Goal: Transaction & Acquisition: Obtain resource

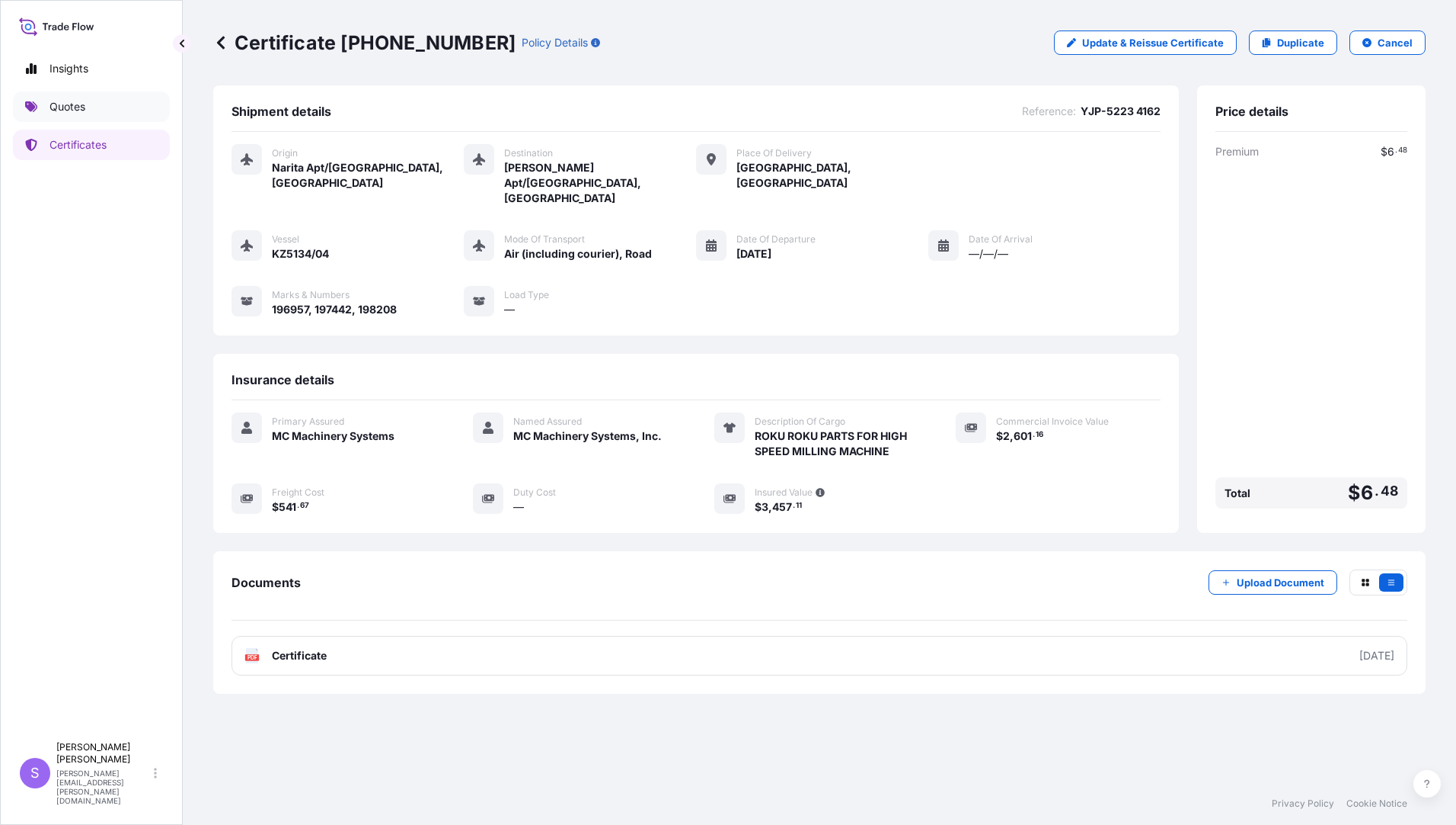
click at [83, 107] on p "Quotes" at bounding box center [67, 107] width 36 height 16
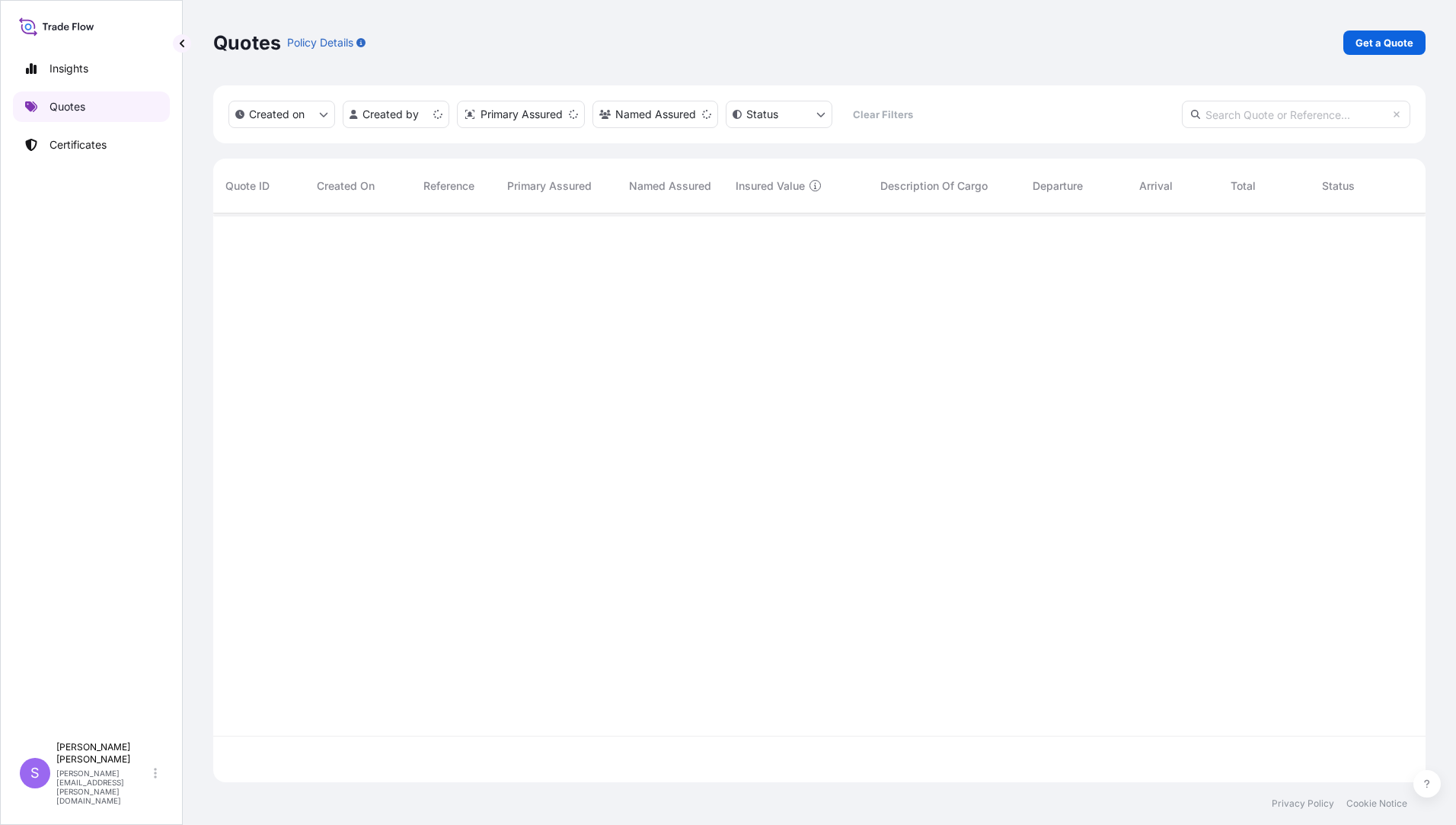
scroll to position [566, 1201]
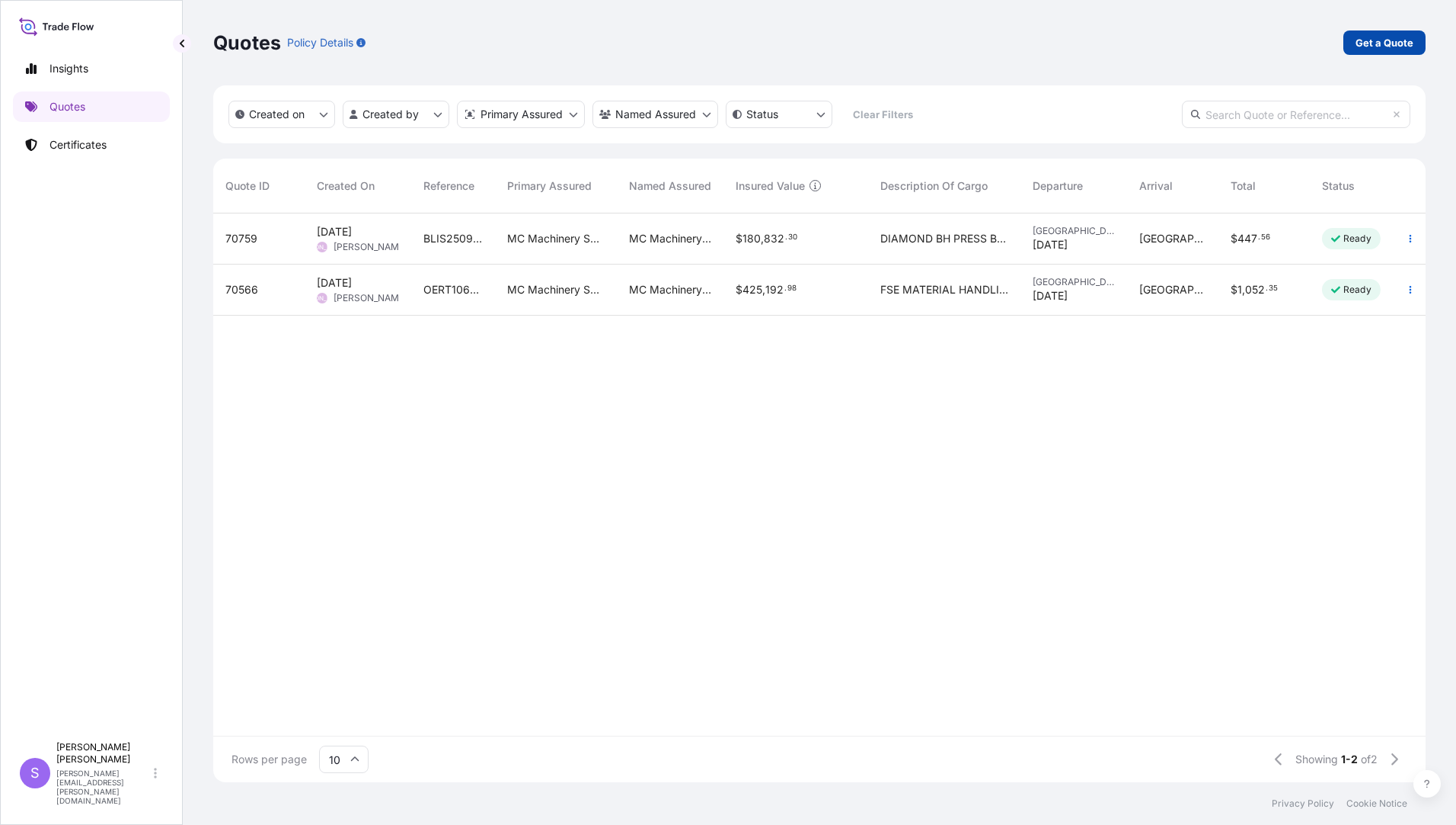
click at [1399, 37] on p "Get a Quote" at bounding box center [1385, 43] width 58 height 16
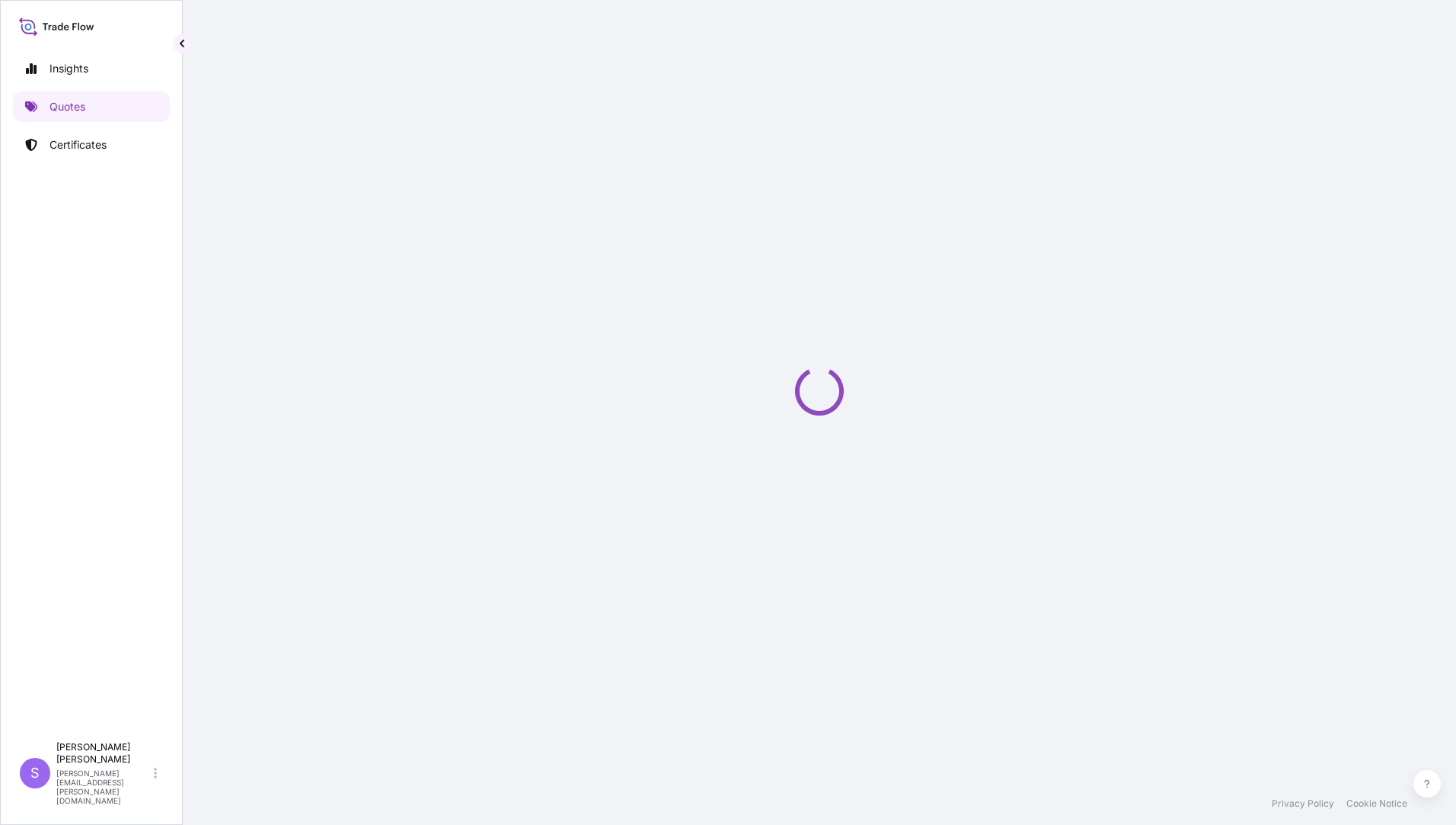
select select "Ocean Vessel"
select select "Road / [GEOGRAPHIC_DATA]"
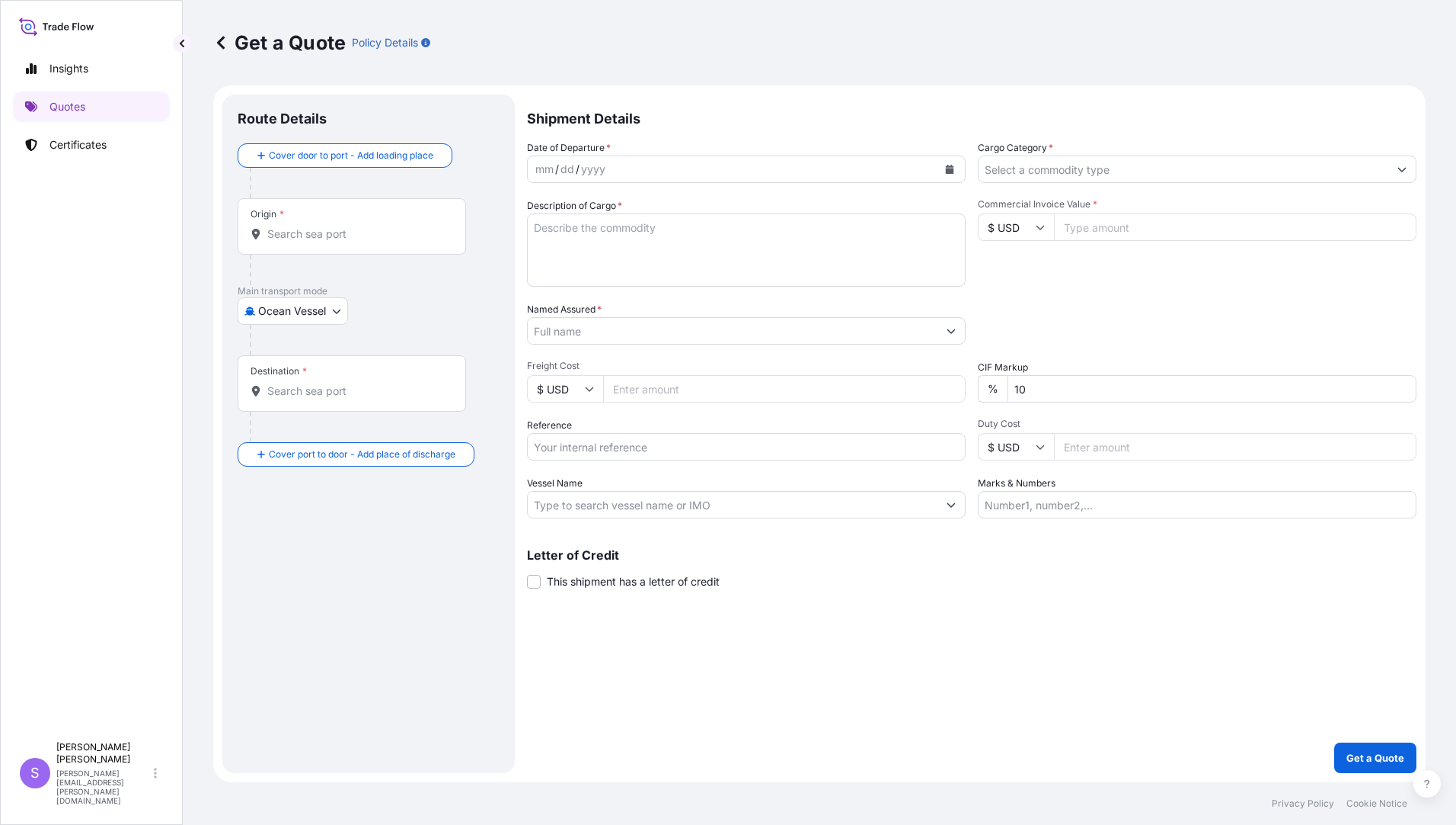
click at [332, 314] on body "Insights Quotes Certificates S [PERSON_NAME] [PERSON_NAME][EMAIL_ADDRESS][PERSO…" at bounding box center [728, 412] width 1456 height 825
click at [293, 396] on div "Air (Including Courier)" at bounding box center [312, 406] width 138 height 27
select select "Air (Including Courier)"
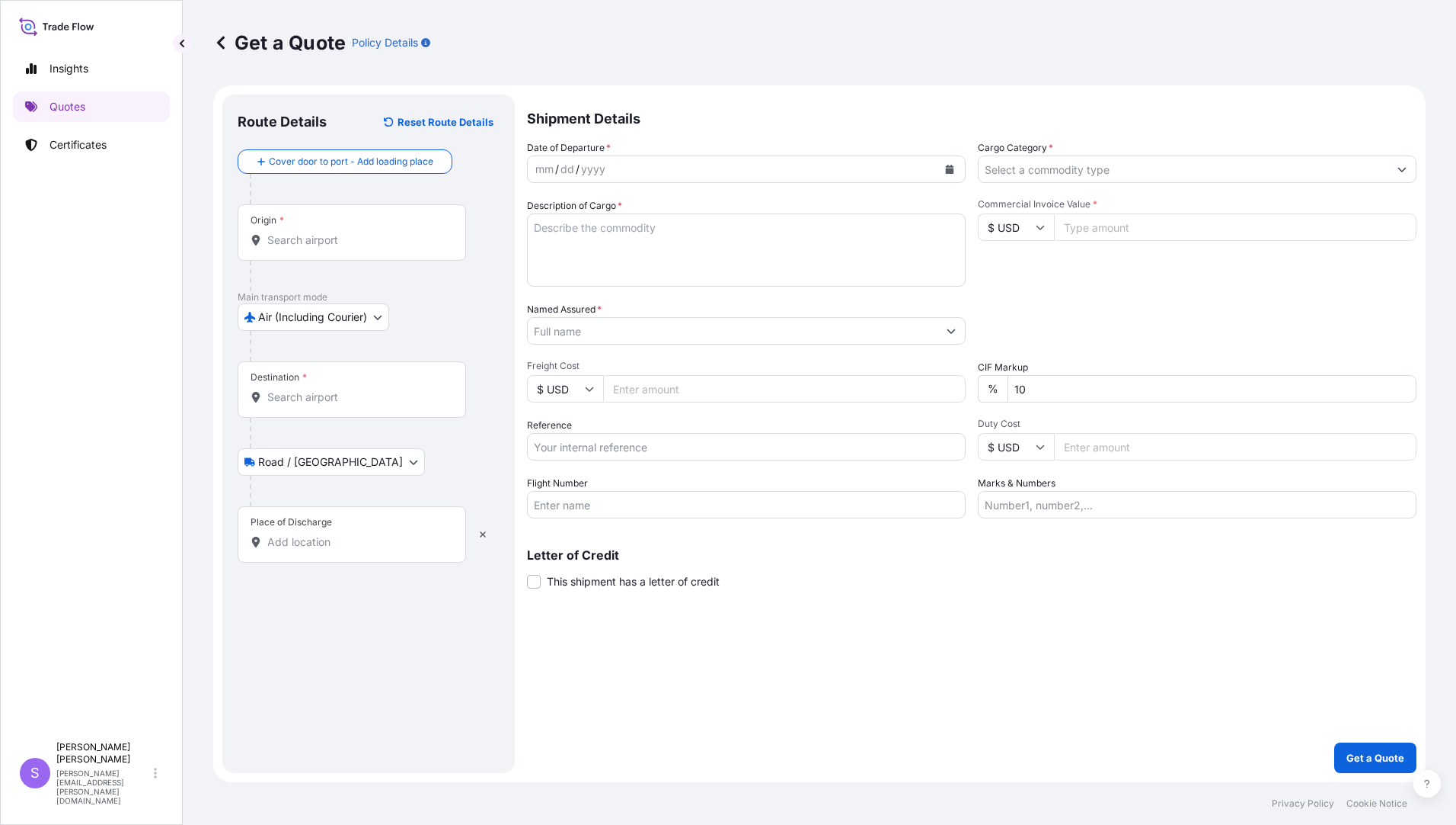
click at [339, 227] on div "Origin *" at bounding box center [352, 232] width 229 height 56
click at [339, 232] on input "Origin *" at bounding box center [357, 240] width 179 height 16
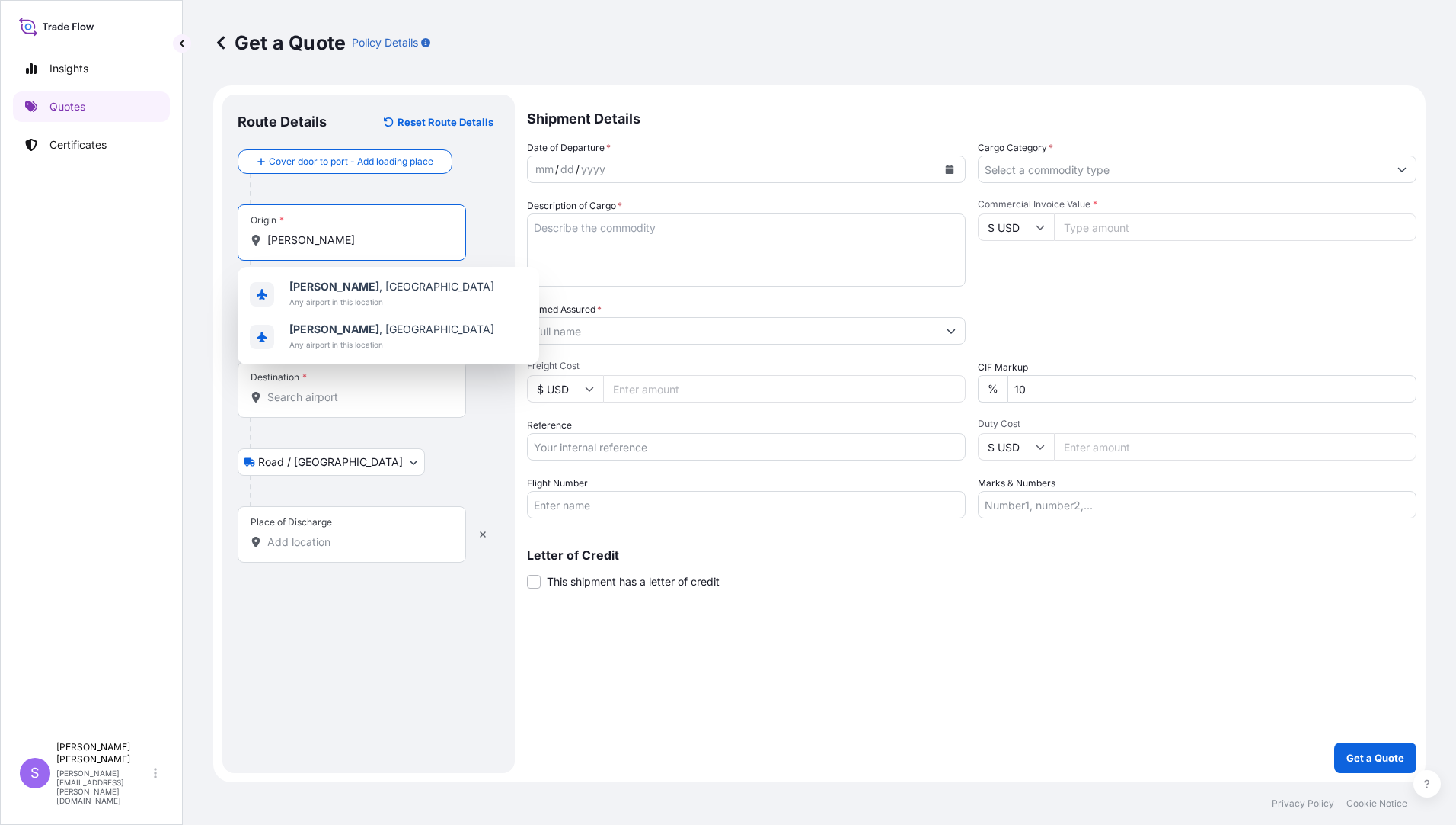
type input "[PERSON_NAME]"
click at [336, 237] on input "[PERSON_NAME]" at bounding box center [357, 240] width 179 height 16
click at [339, 289] on span "[PERSON_NAME] , [GEOGRAPHIC_DATA]" at bounding box center [391, 286] width 205 height 16
type input "[PERSON_NAME], [GEOGRAPHIC_DATA]"
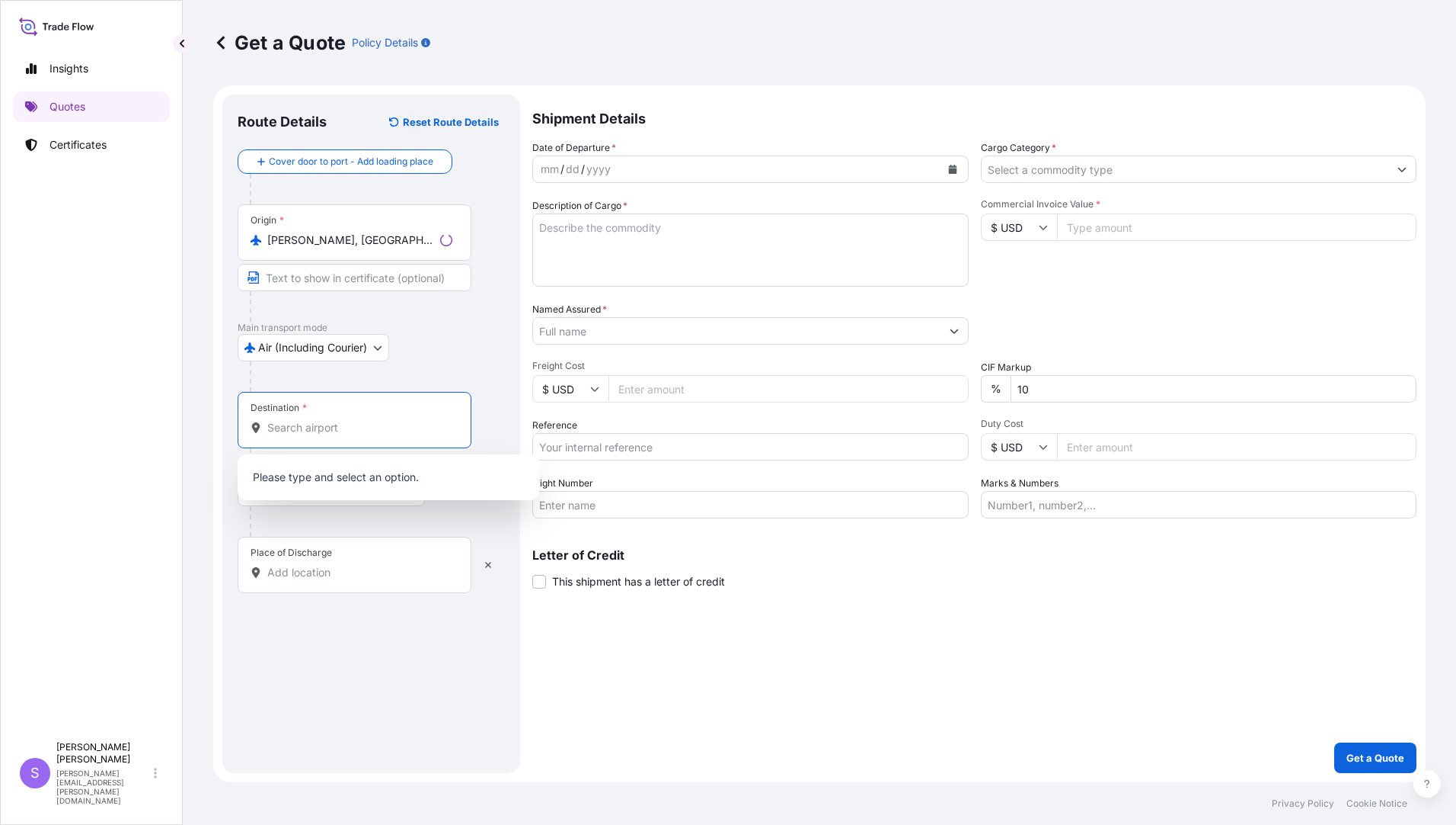
click at [372, 432] on input "Destination *" at bounding box center [360, 428] width 185 height 16
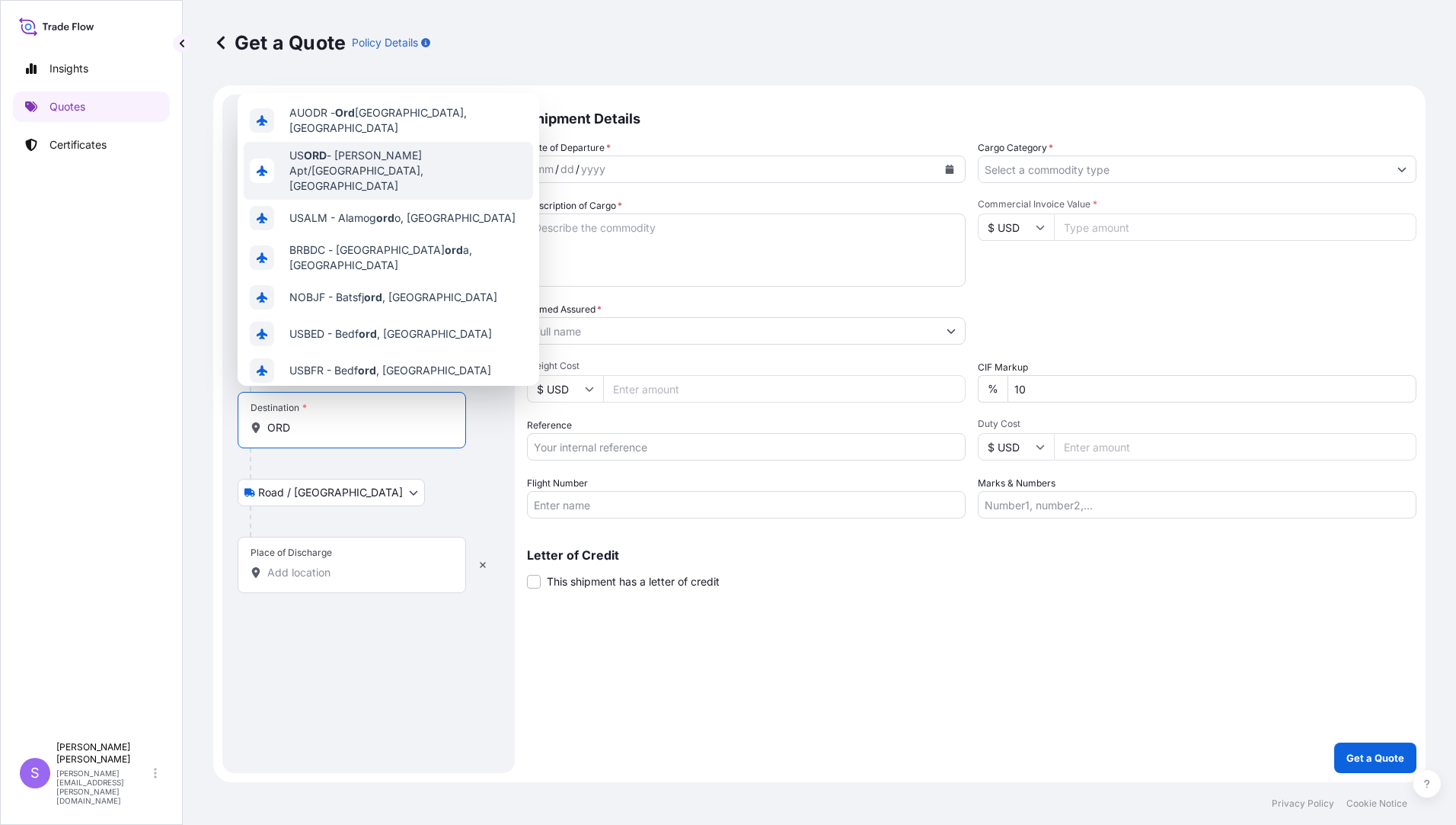
click at [420, 157] on span "US [PERSON_NAME] Apt/[GEOGRAPHIC_DATA], [GEOGRAPHIC_DATA]" at bounding box center [407, 170] width 238 height 46
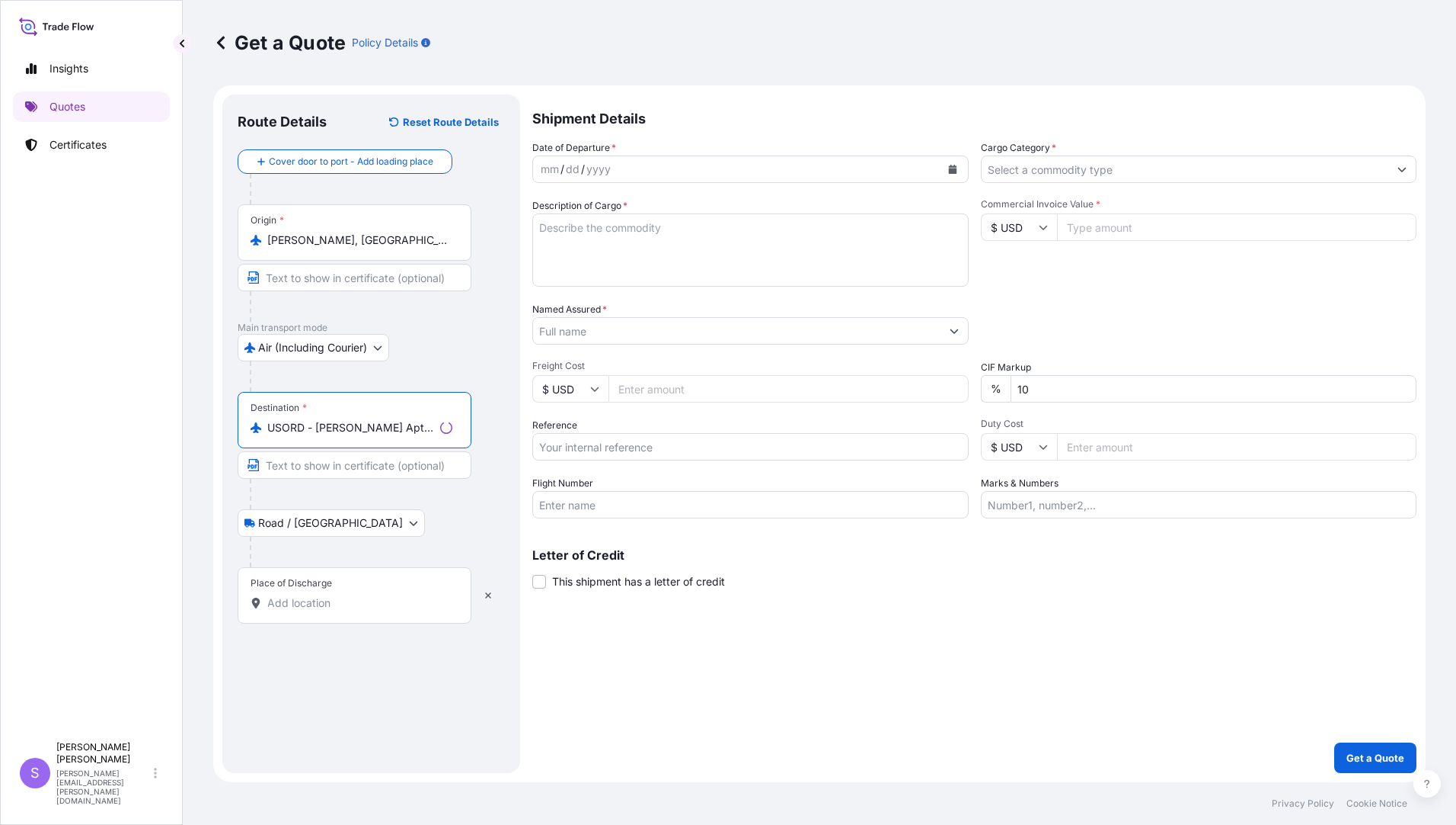
type input "USORD - [PERSON_NAME] Apt/[GEOGRAPHIC_DATA], [GEOGRAPHIC_DATA]"
click at [329, 591] on div "Place of Discharge" at bounding box center [354, 595] width 234 height 56
drag, startPoint x: 329, startPoint y: 591, endPoint x: 362, endPoint y: 602, distance: 34.8
click at [362, 602] on input "Place of Discharge" at bounding box center [357, 603] width 179 height 16
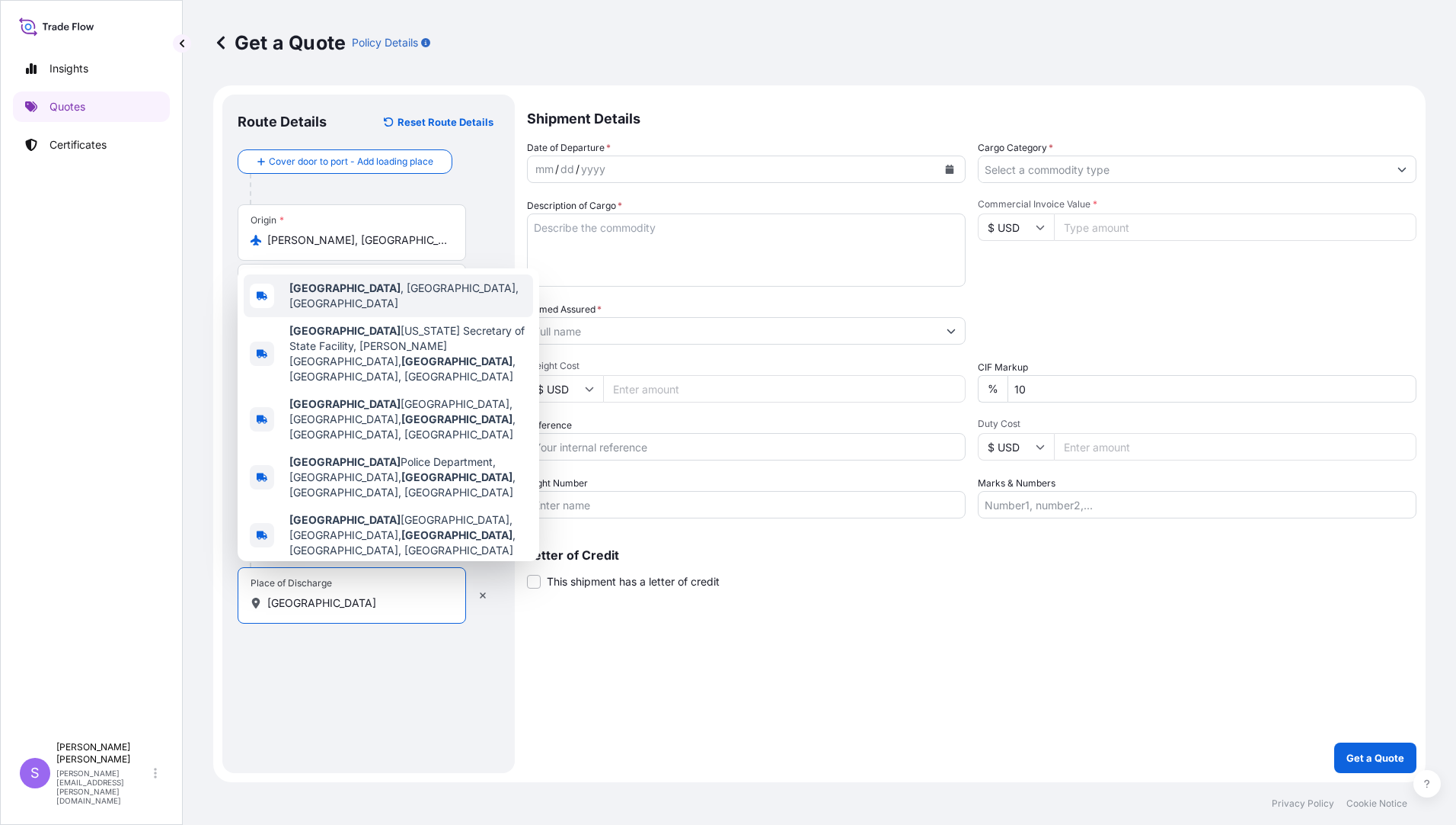
click at [356, 294] on b "[GEOGRAPHIC_DATA]" at bounding box center [344, 287] width 112 height 13
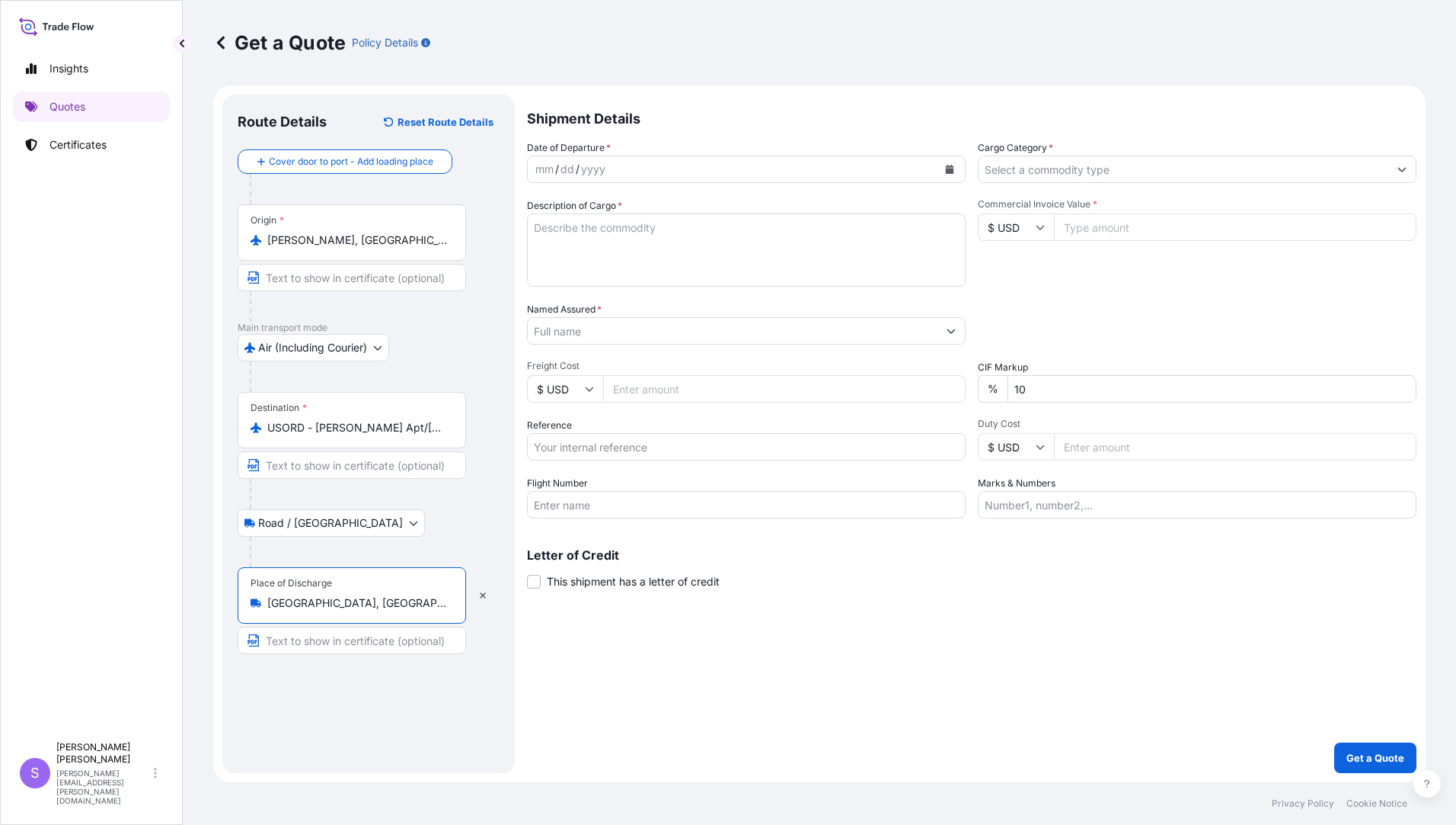
type input "[GEOGRAPHIC_DATA], [GEOGRAPHIC_DATA], [GEOGRAPHIC_DATA]"
click at [949, 170] on icon "Calendar" at bounding box center [950, 169] width 9 height 9
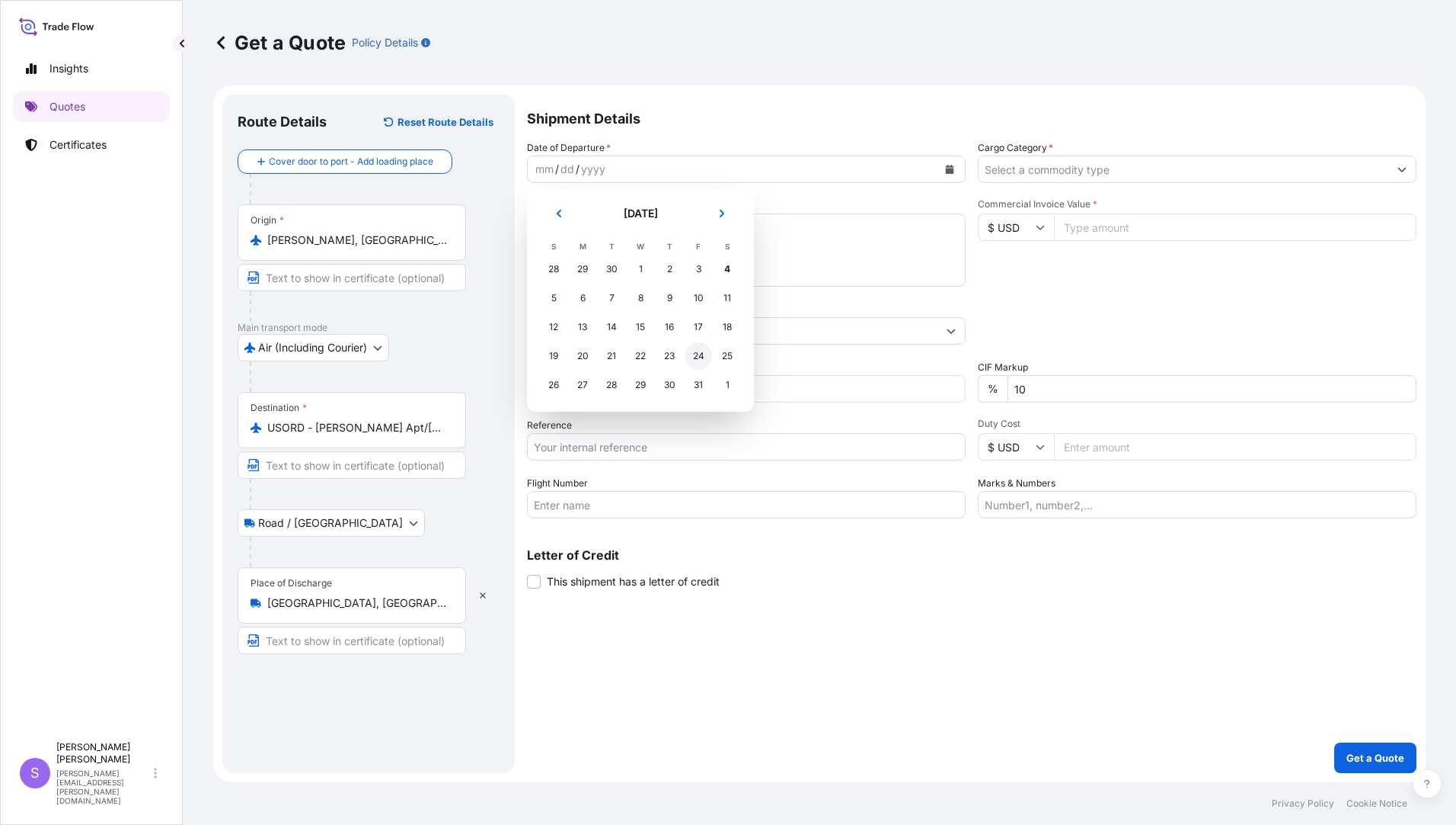
click at [692, 356] on div "24" at bounding box center [698, 356] width 27 height 27
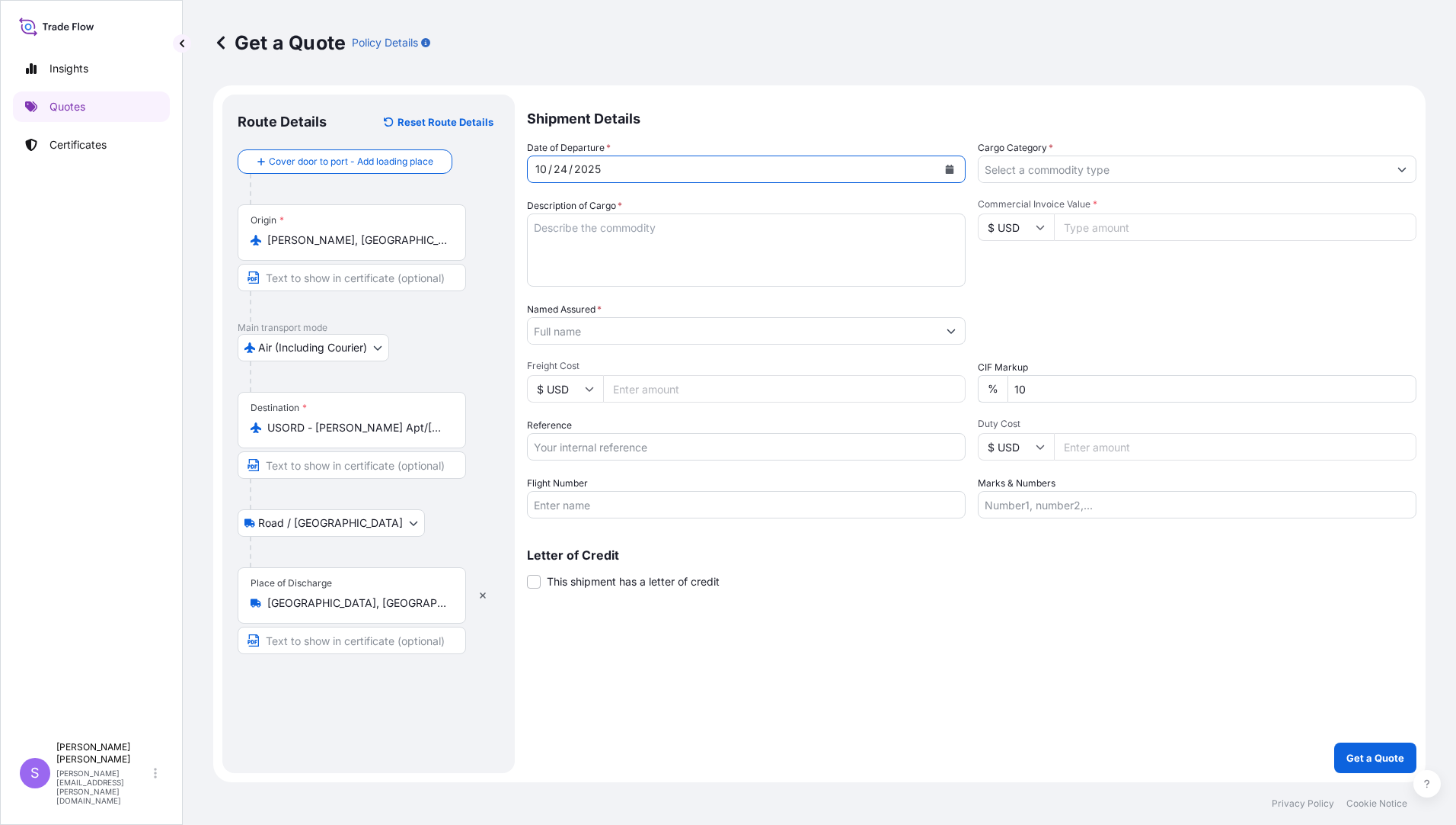
click at [949, 165] on icon "Calendar" at bounding box center [950, 169] width 9 height 9
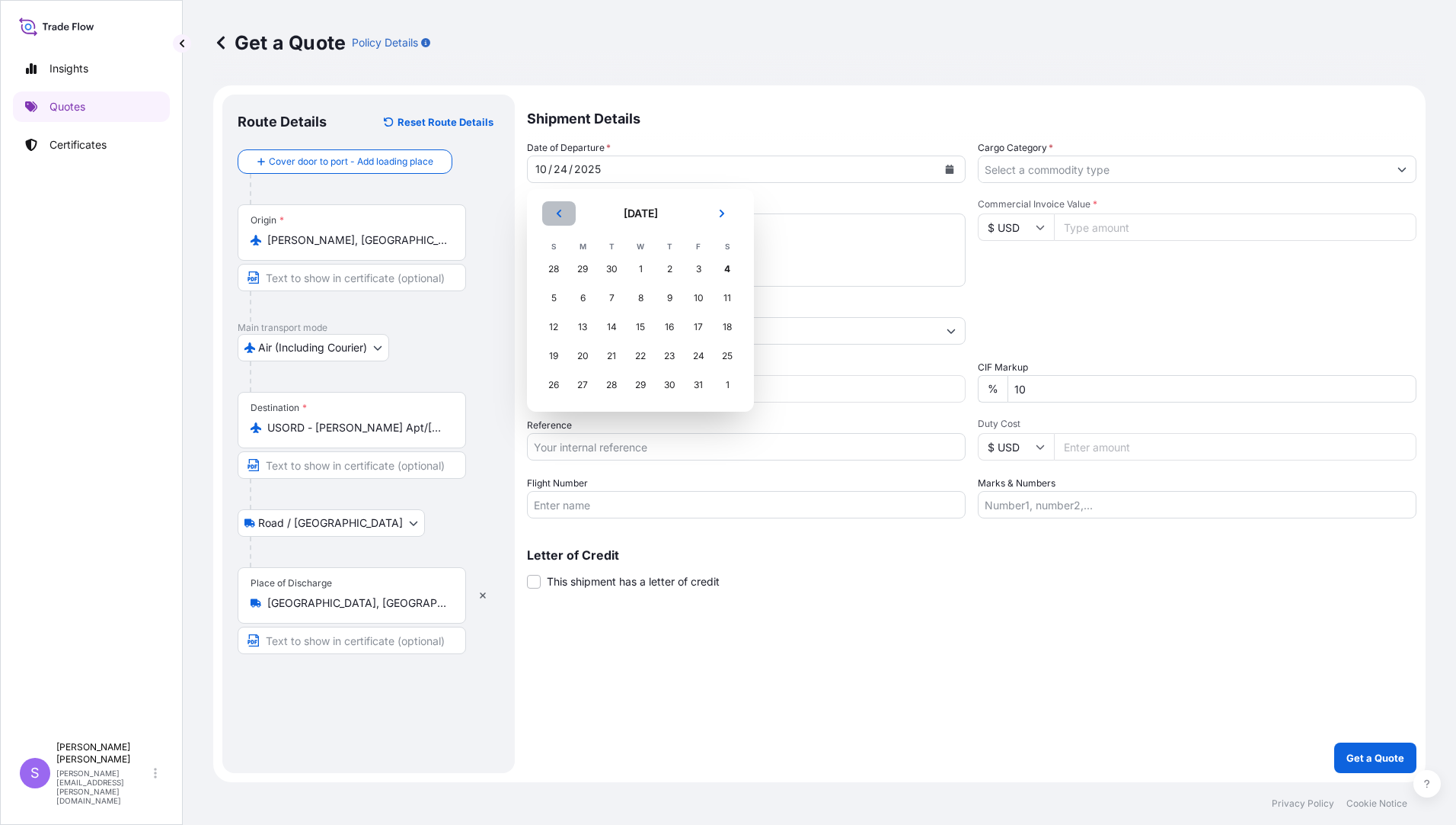
click at [558, 207] on button "Previous" at bounding box center [559, 213] width 34 height 24
click at [641, 356] on div "24" at bounding box center [640, 356] width 27 height 27
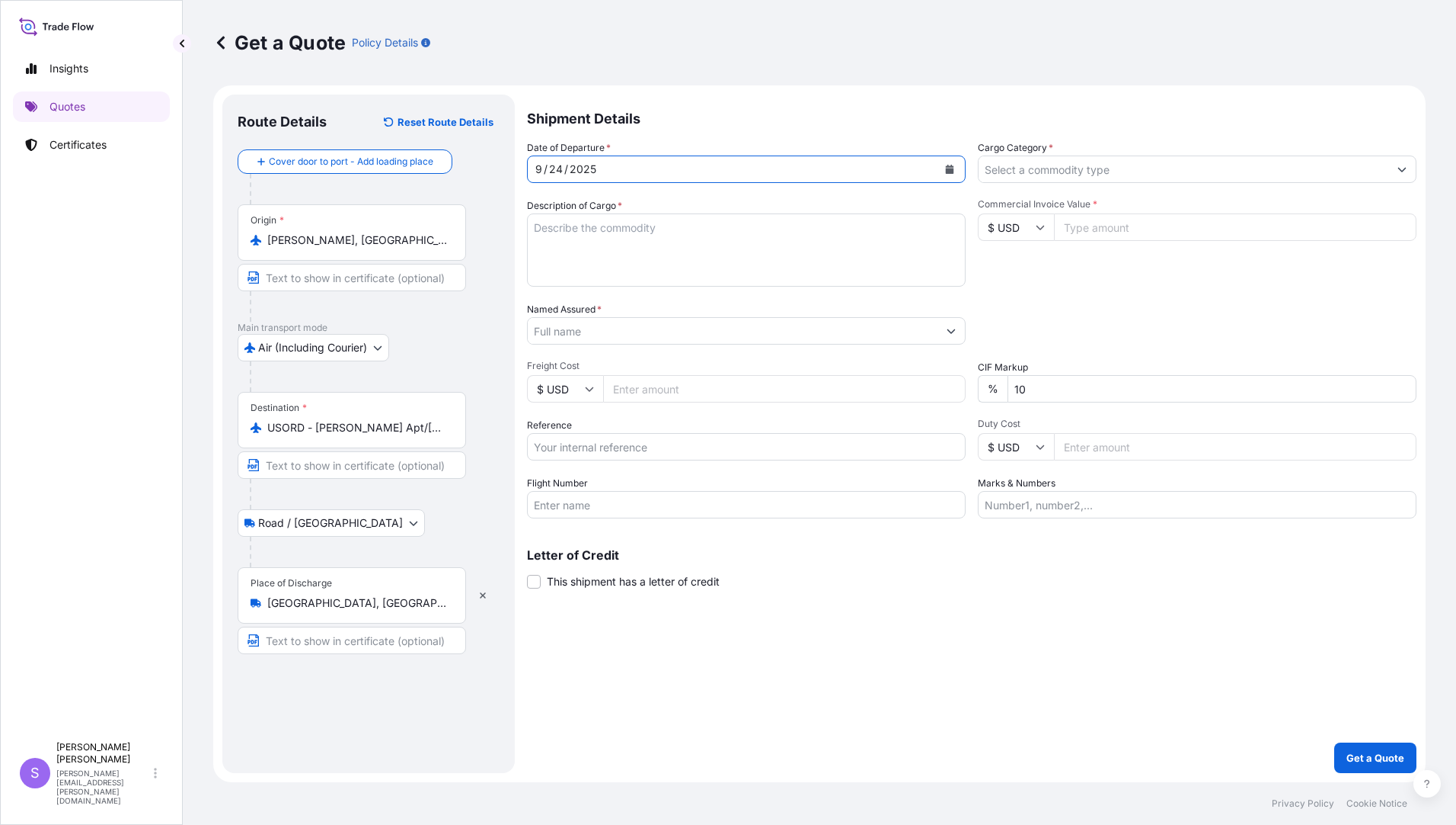
click at [1042, 176] on input "Cargo Category *" at bounding box center [1183, 169] width 409 height 27
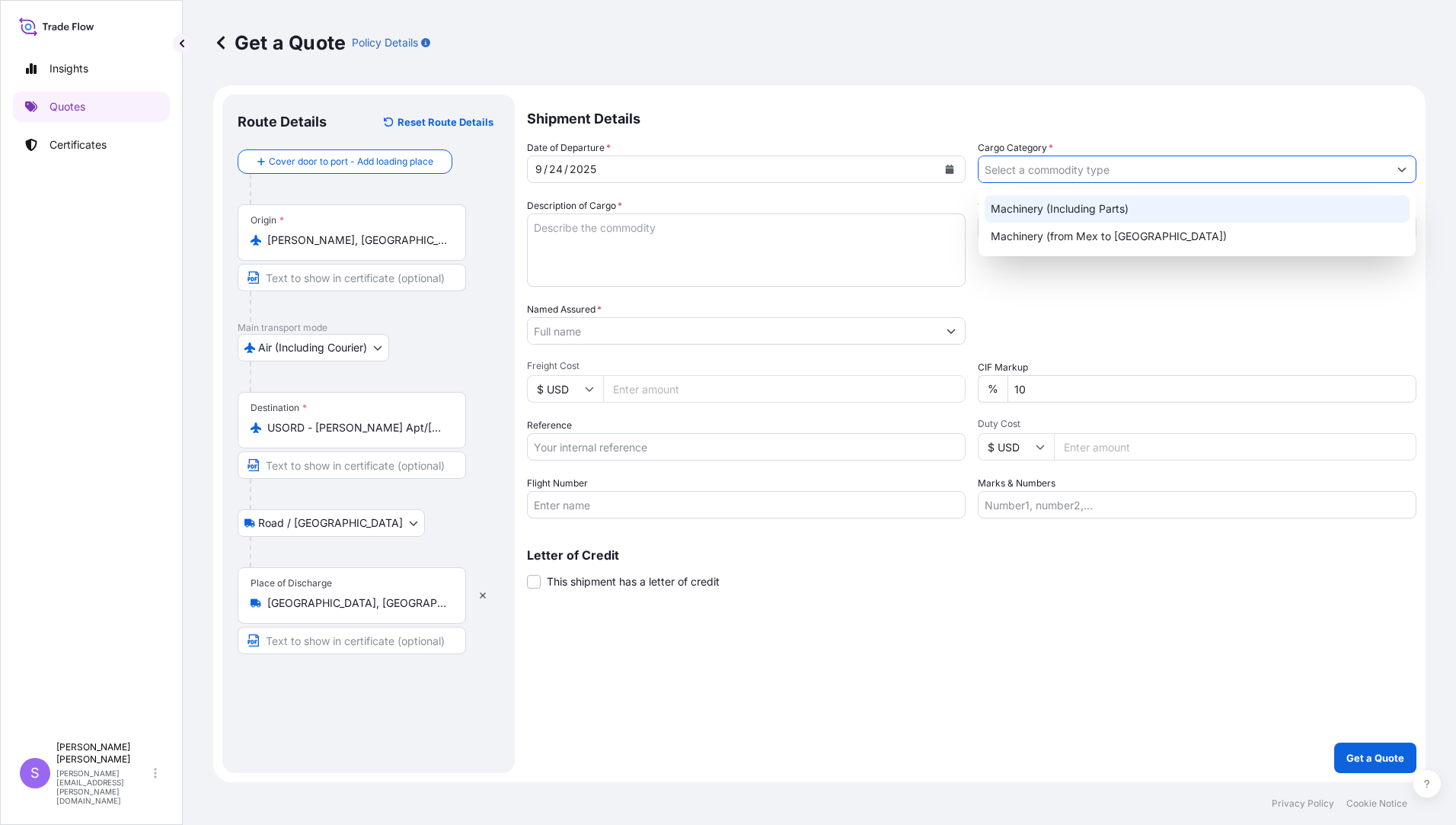
click at [1028, 206] on div "Machinery (Including Parts)" at bounding box center [1197, 209] width 425 height 27
type input "Machinery (Including Parts)"
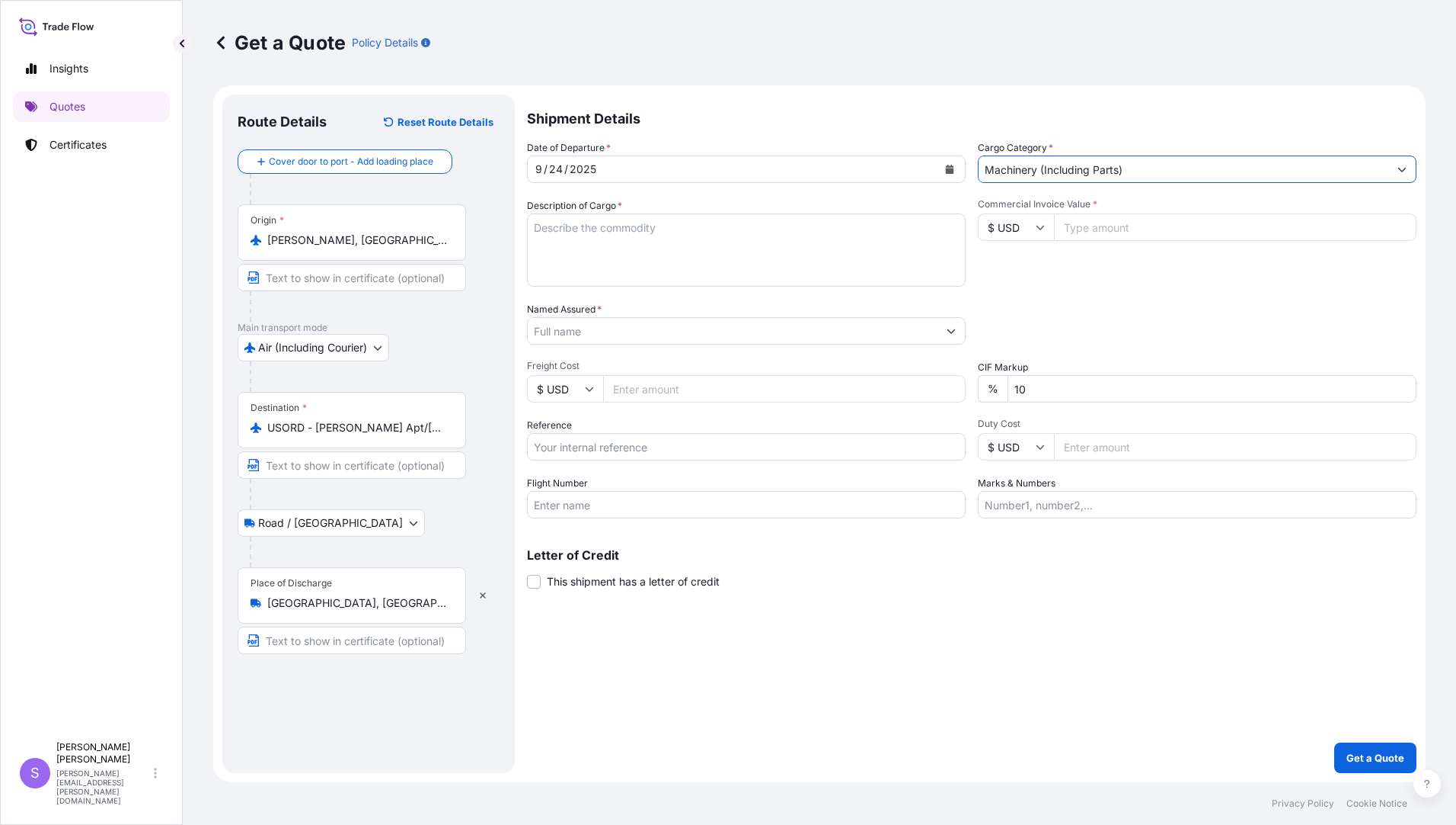
click at [768, 271] on textarea "Description of Cargo *" at bounding box center [746, 249] width 438 height 73
type textarea "INGERSOLL PARTS"
click at [1130, 235] on input "Commercial Invoice Value *" at bounding box center [1236, 227] width 363 height 27
type input "57044.34"
click at [713, 327] on input "Named Assured *" at bounding box center [732, 331] width 409 height 27
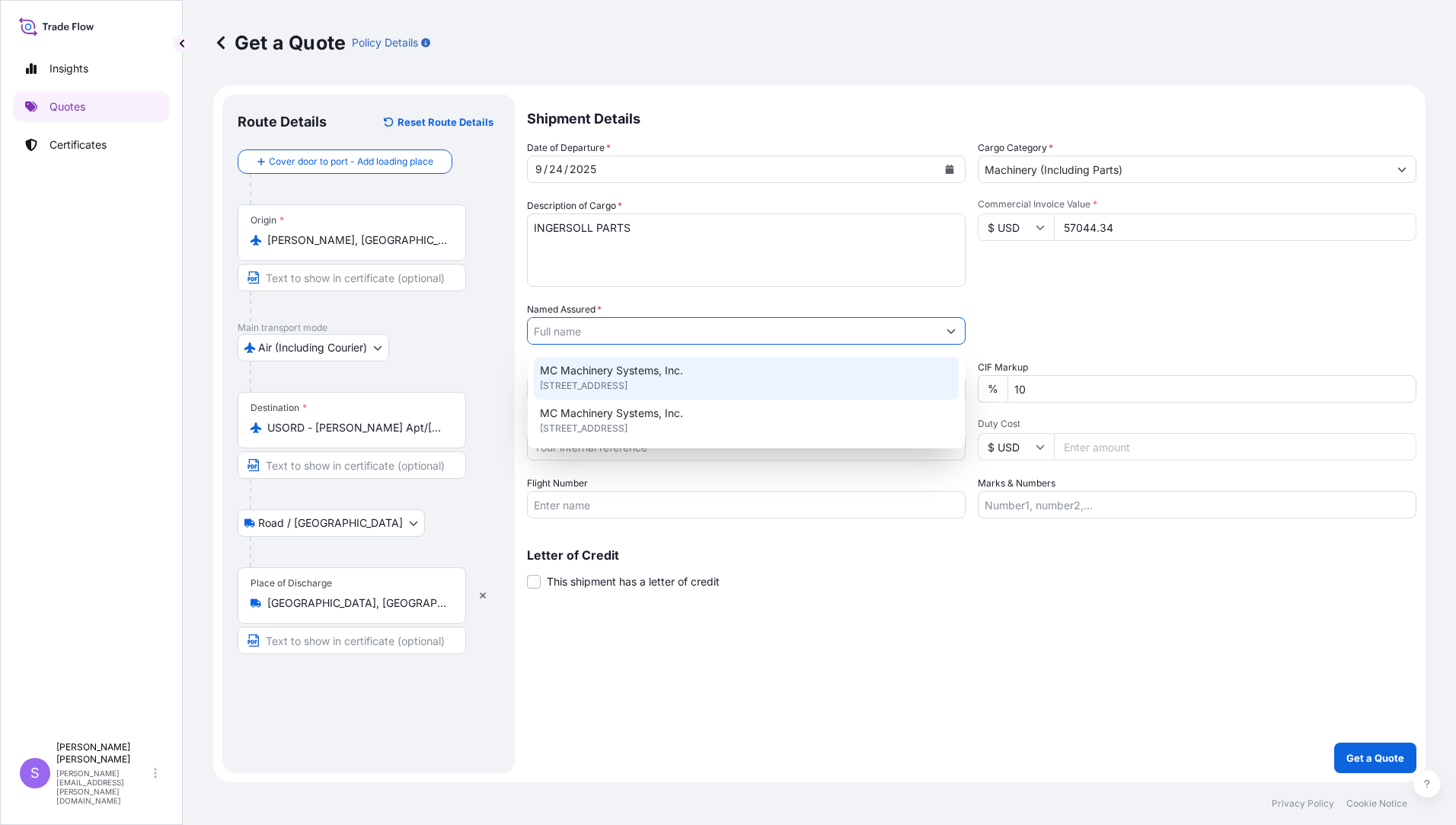
click at [713, 373] on div "MC Machinery Systems, Inc. [STREET_ADDRESS]" at bounding box center [746, 378] width 425 height 43
type input "MC Machinery Systems, Inc."
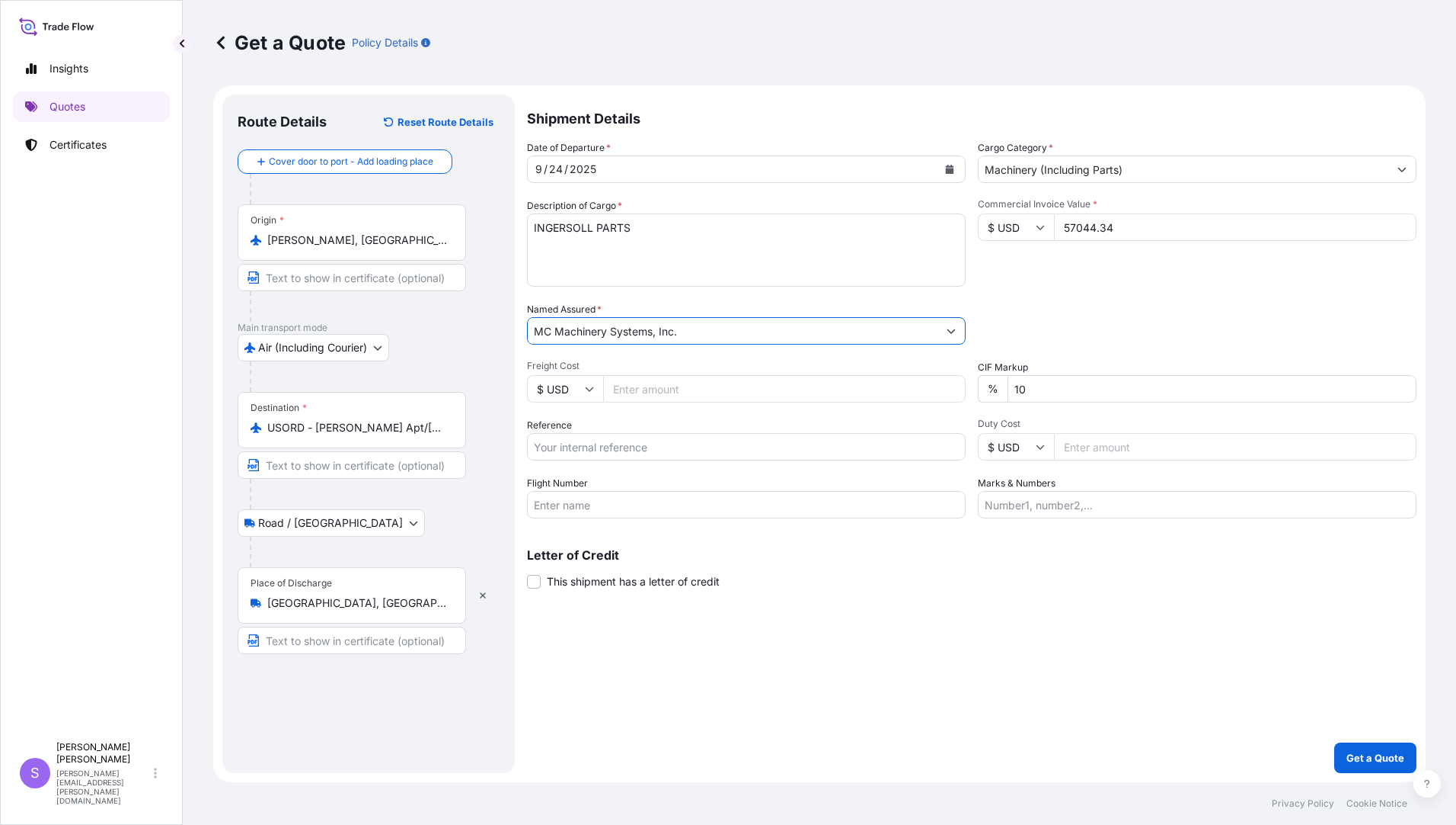
click at [689, 446] on input "Reference" at bounding box center [746, 446] width 438 height 27
type input "YDG-0243 8041"
click at [659, 508] on input "Flight Number" at bounding box center [746, 505] width 438 height 27
type input "AC845A/29"
click at [1176, 509] on input "Marks & Numbers" at bounding box center [1197, 505] width 438 height 27
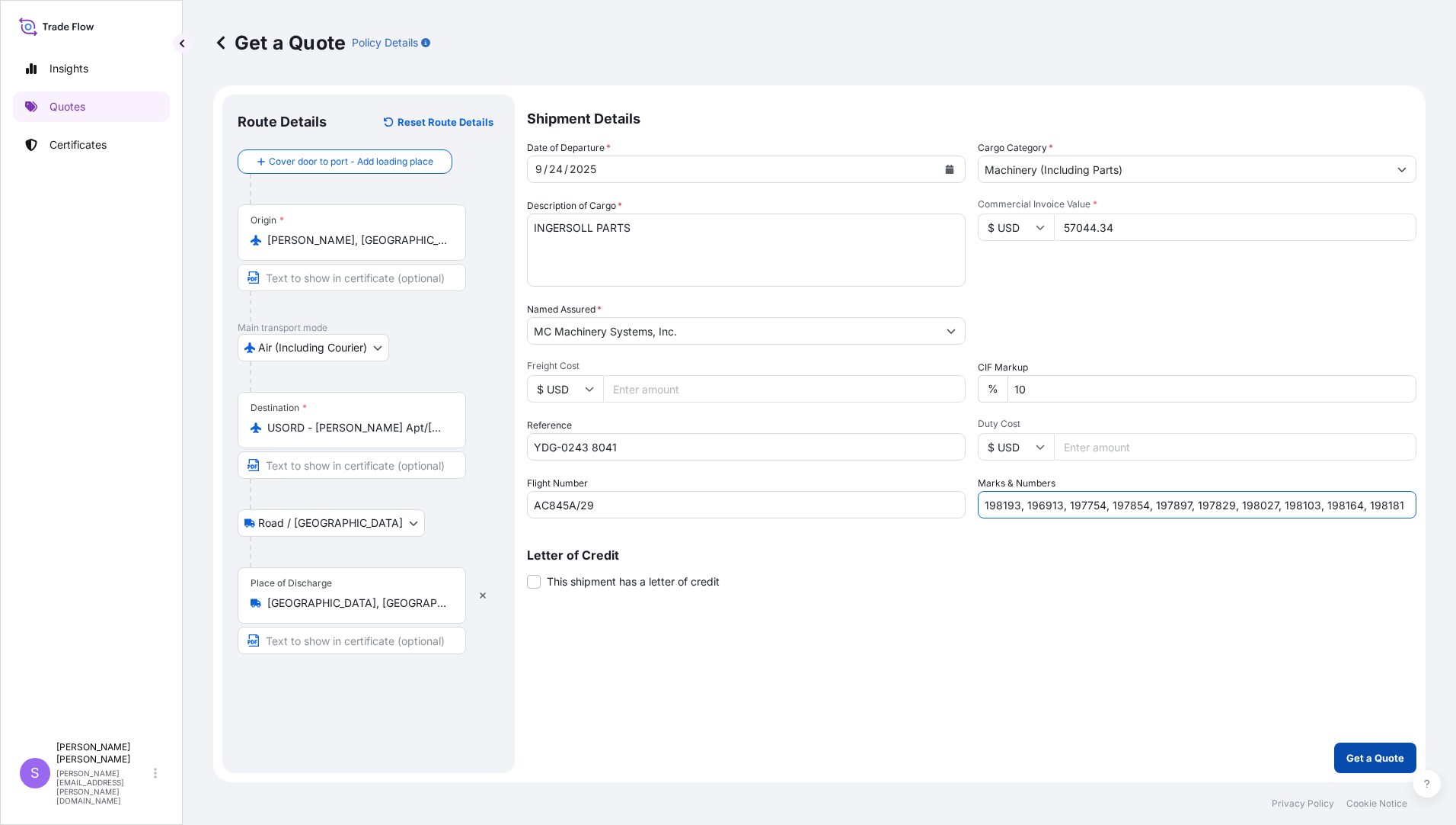
type input "198193, 196913, 197754, 197854, 197897, 197829, 198027, 198103, 198164, 198181"
click at [1356, 749] on button "Get a Quote" at bounding box center [1375, 757] width 82 height 30
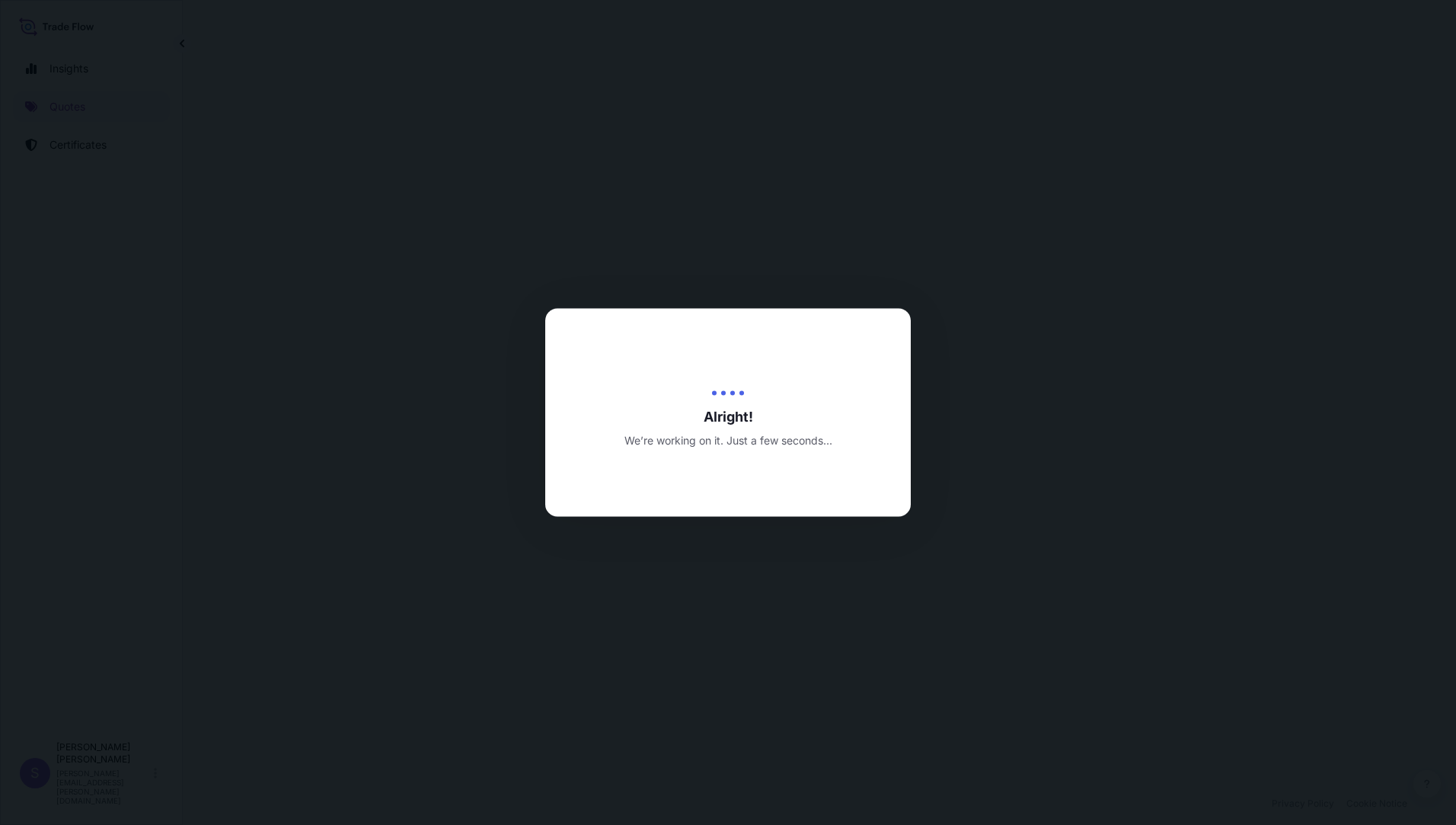
select select "Air (Including Courier)"
select select "Road / [GEOGRAPHIC_DATA]"
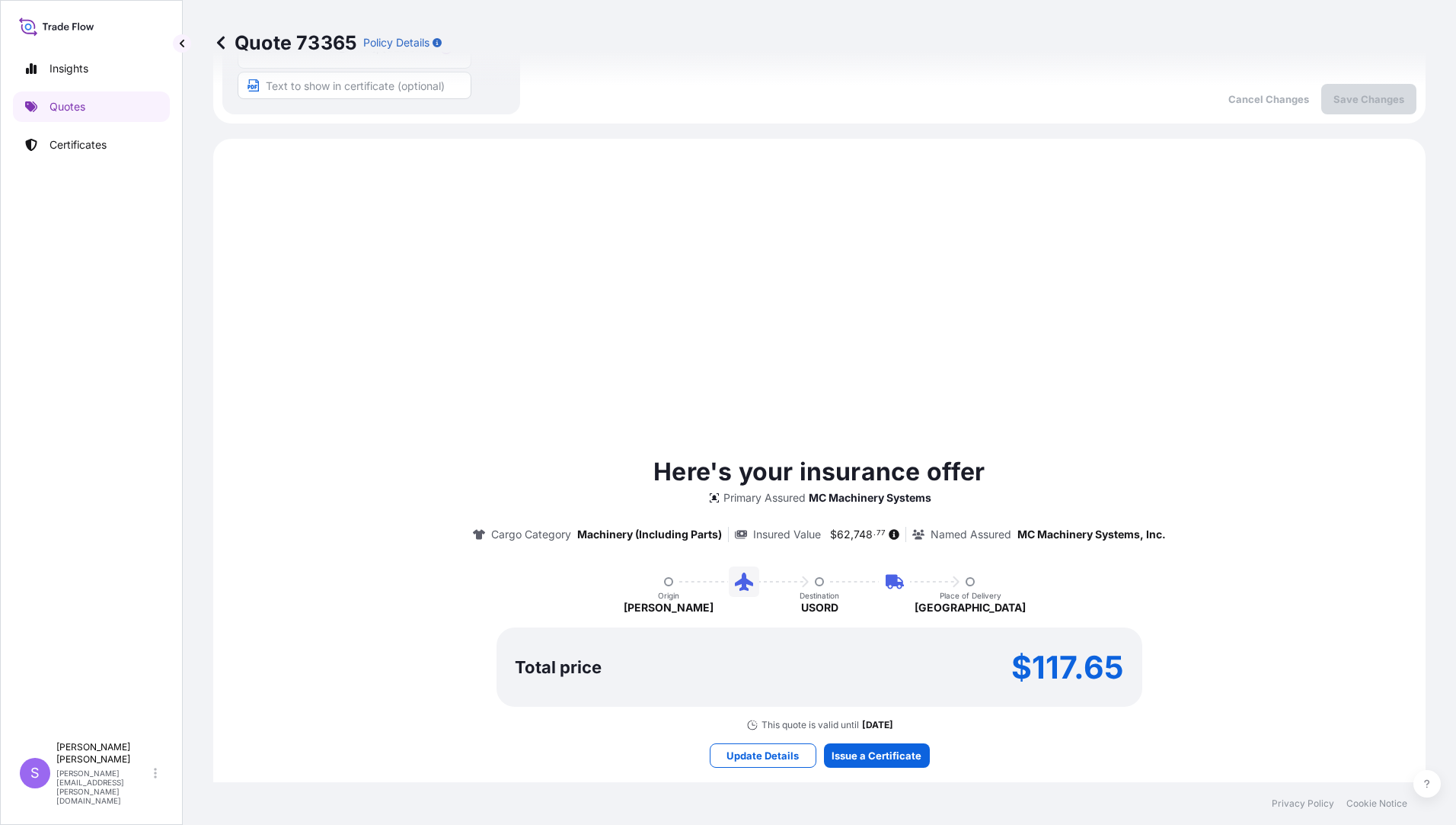
scroll to position [611, 0]
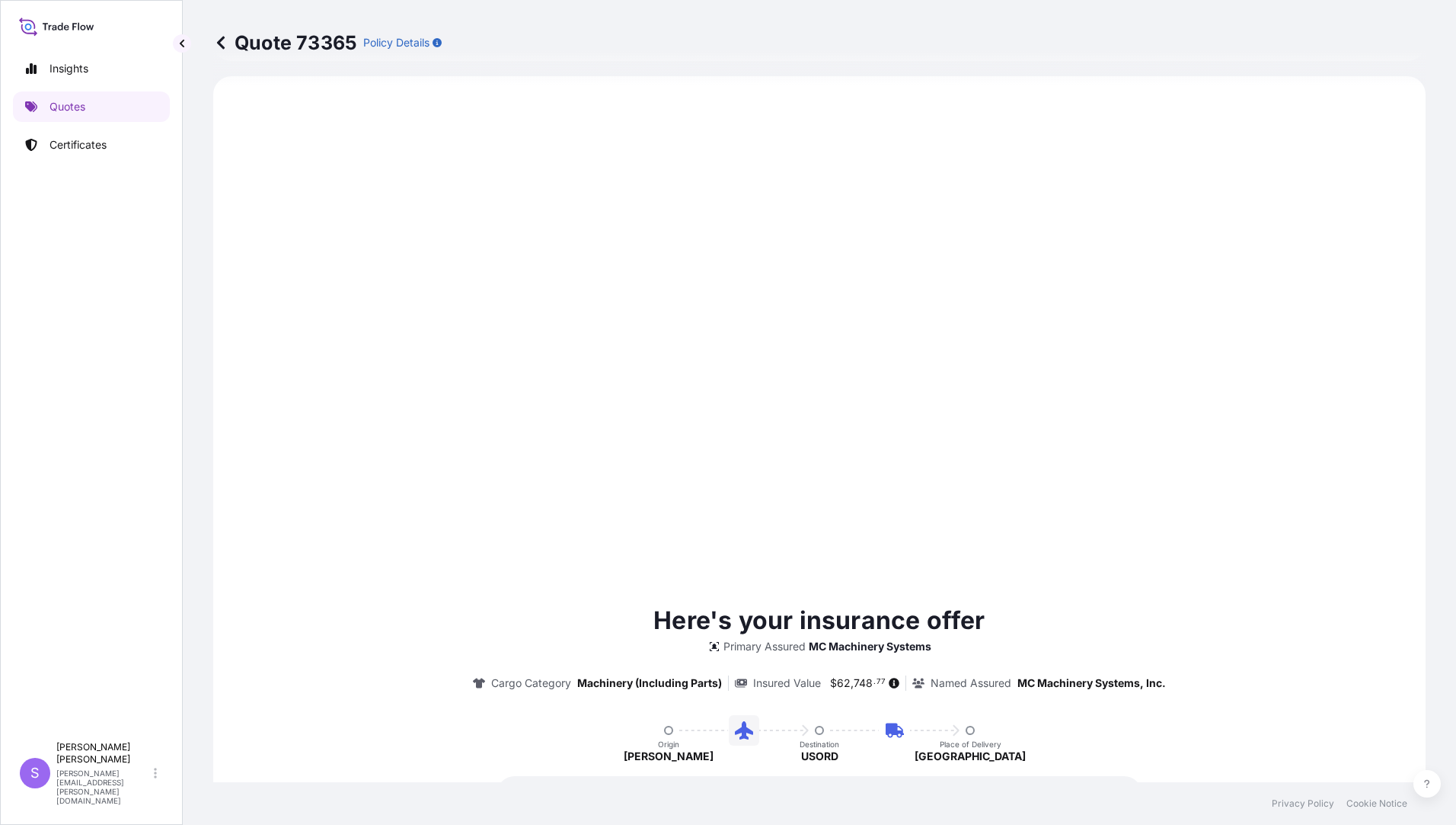
type input "[DATE]"
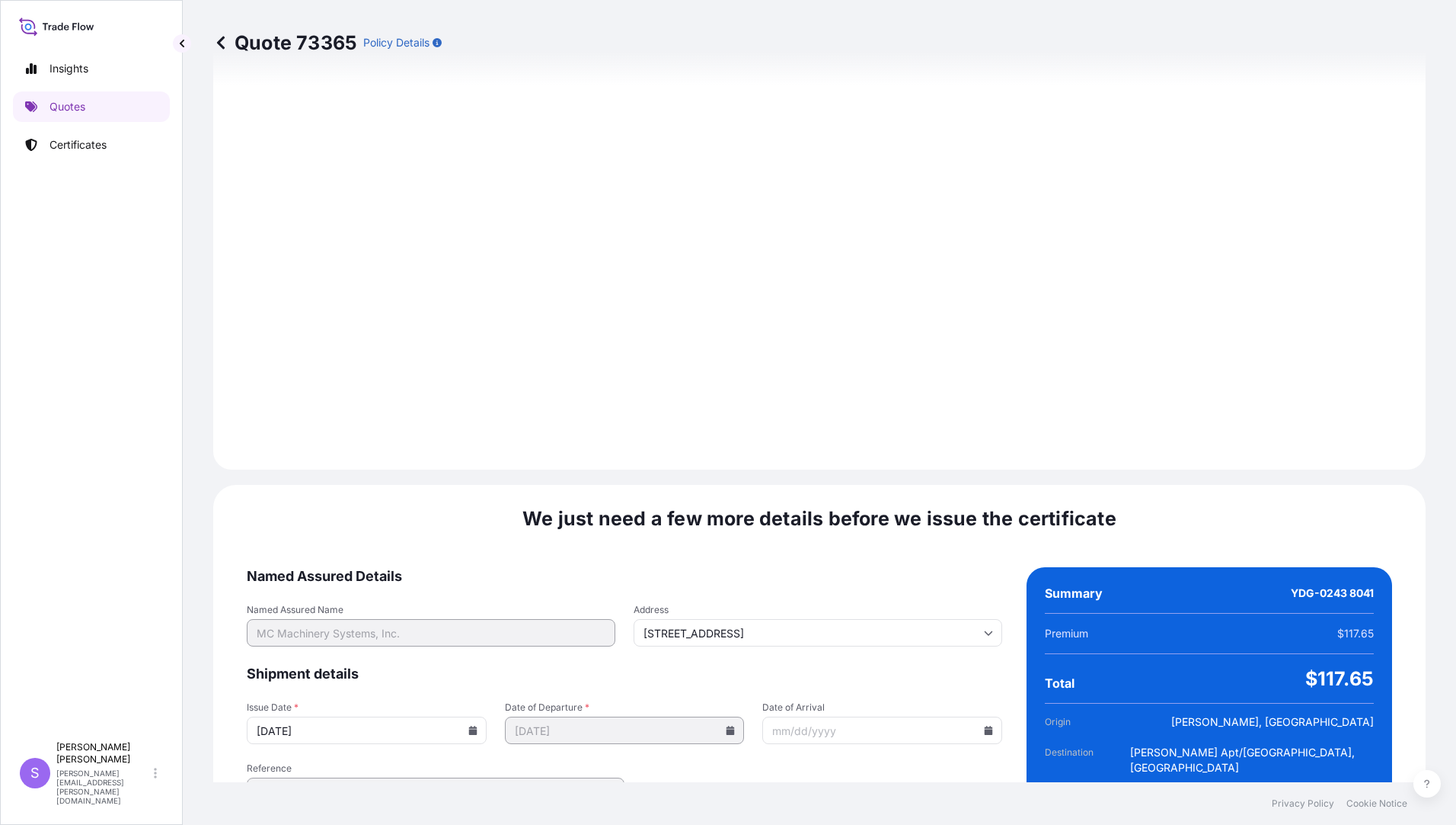
scroll to position [1662, 0]
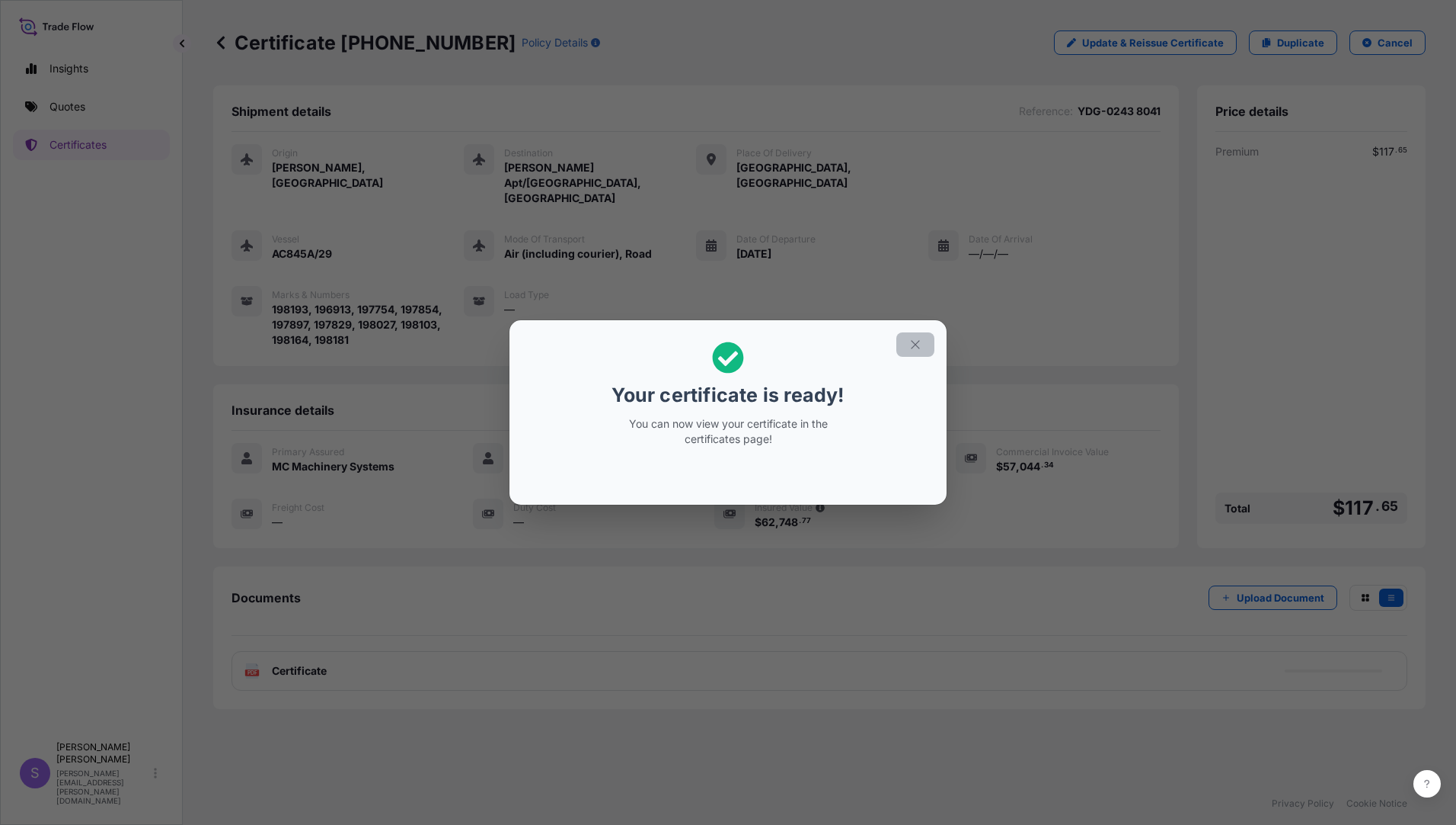
click at [917, 349] on icon "button" at bounding box center [916, 345] width 14 height 14
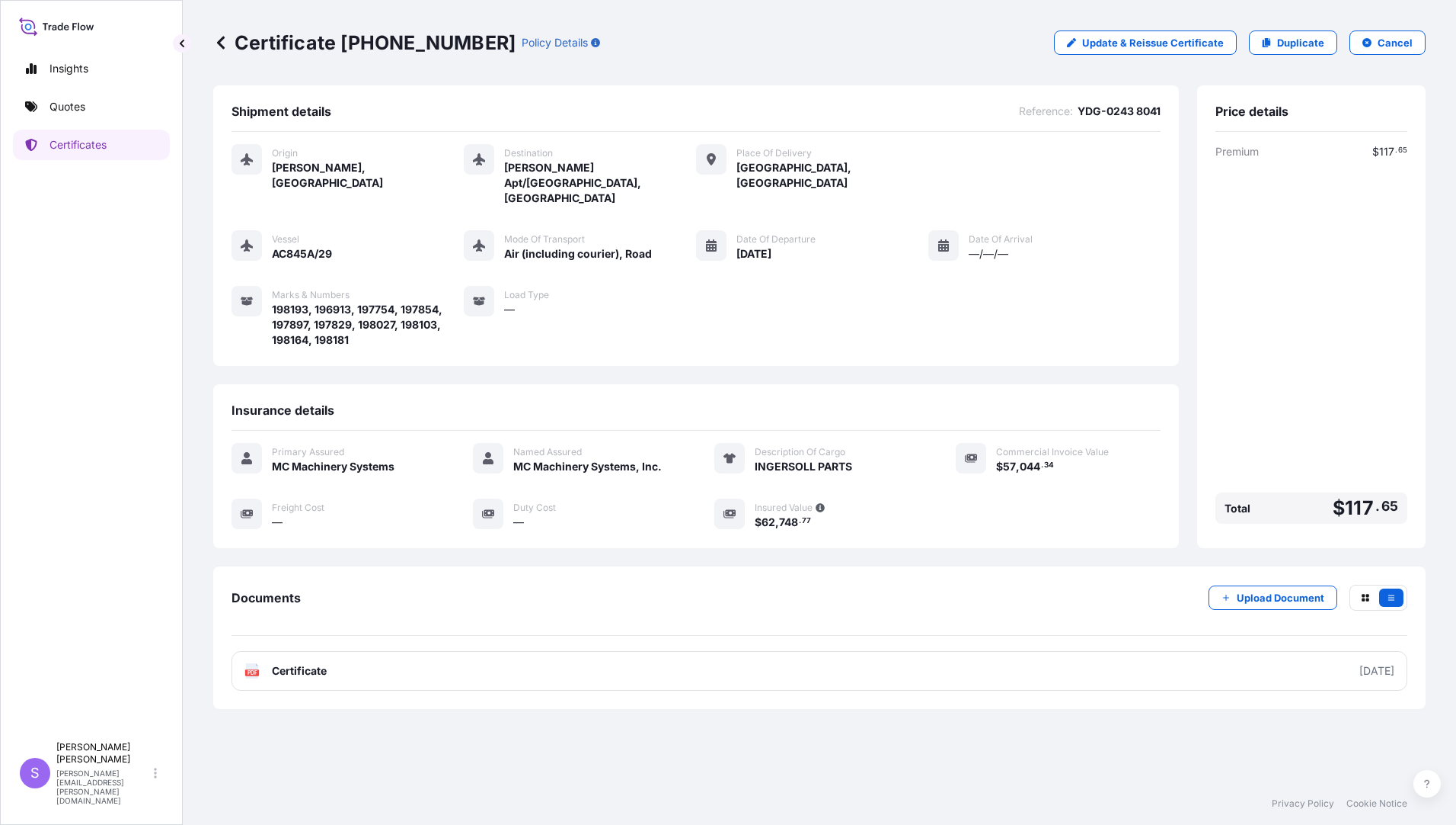
click at [307, 82] on div "Certificate [PHONE_NUMBER] Policy Details Update & Reissue Certificate Duplicat…" at bounding box center [820, 43] width 1213 height 85
click at [1385, 45] on p "Cancel" at bounding box center [1395, 43] width 35 height 16
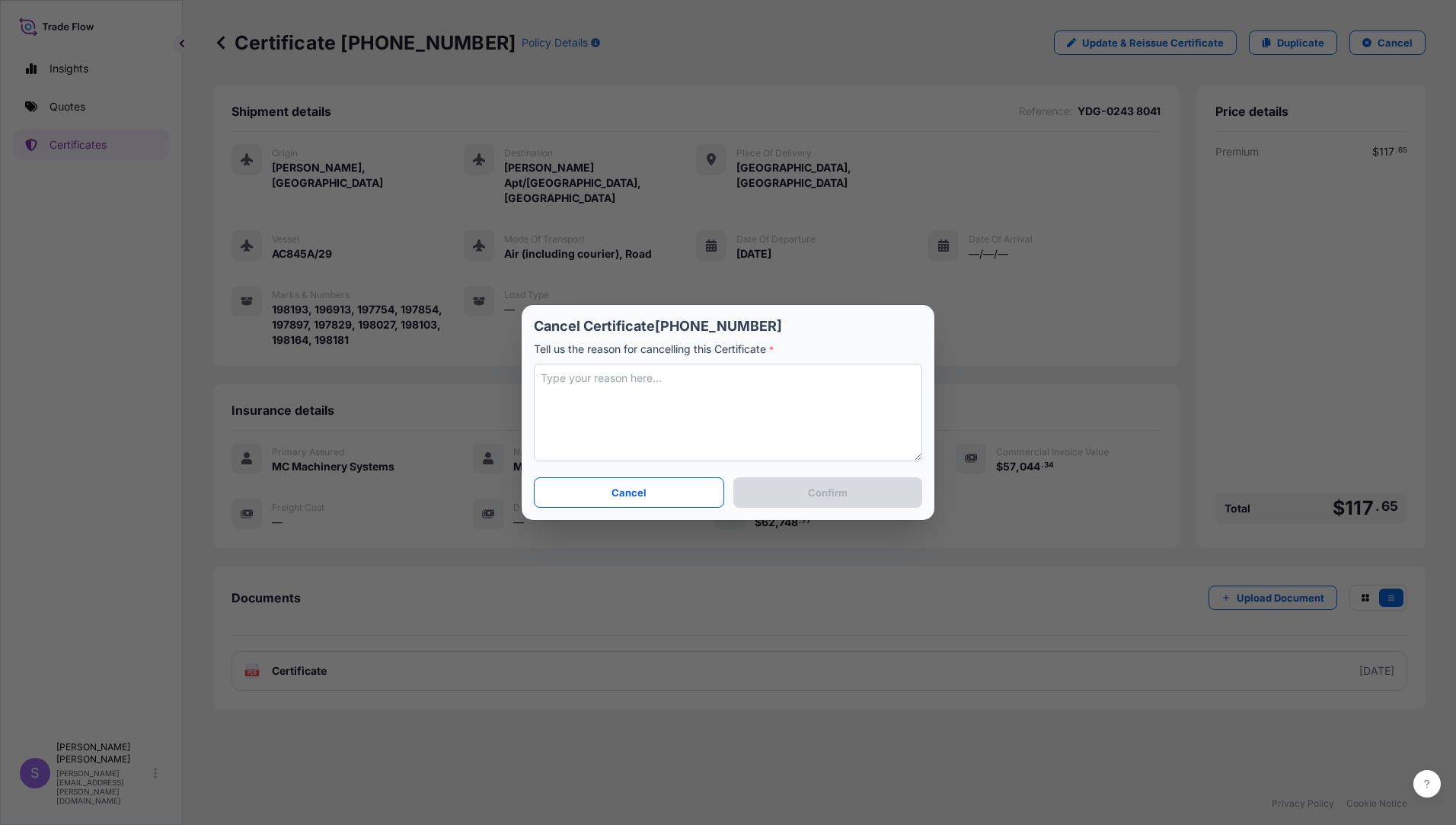
click at [778, 420] on textarea at bounding box center [728, 412] width 388 height 98
type textarea "ALREADY INSURED ON [DATE]"
click at [825, 498] on p "Confirm" at bounding box center [827, 492] width 40 height 16
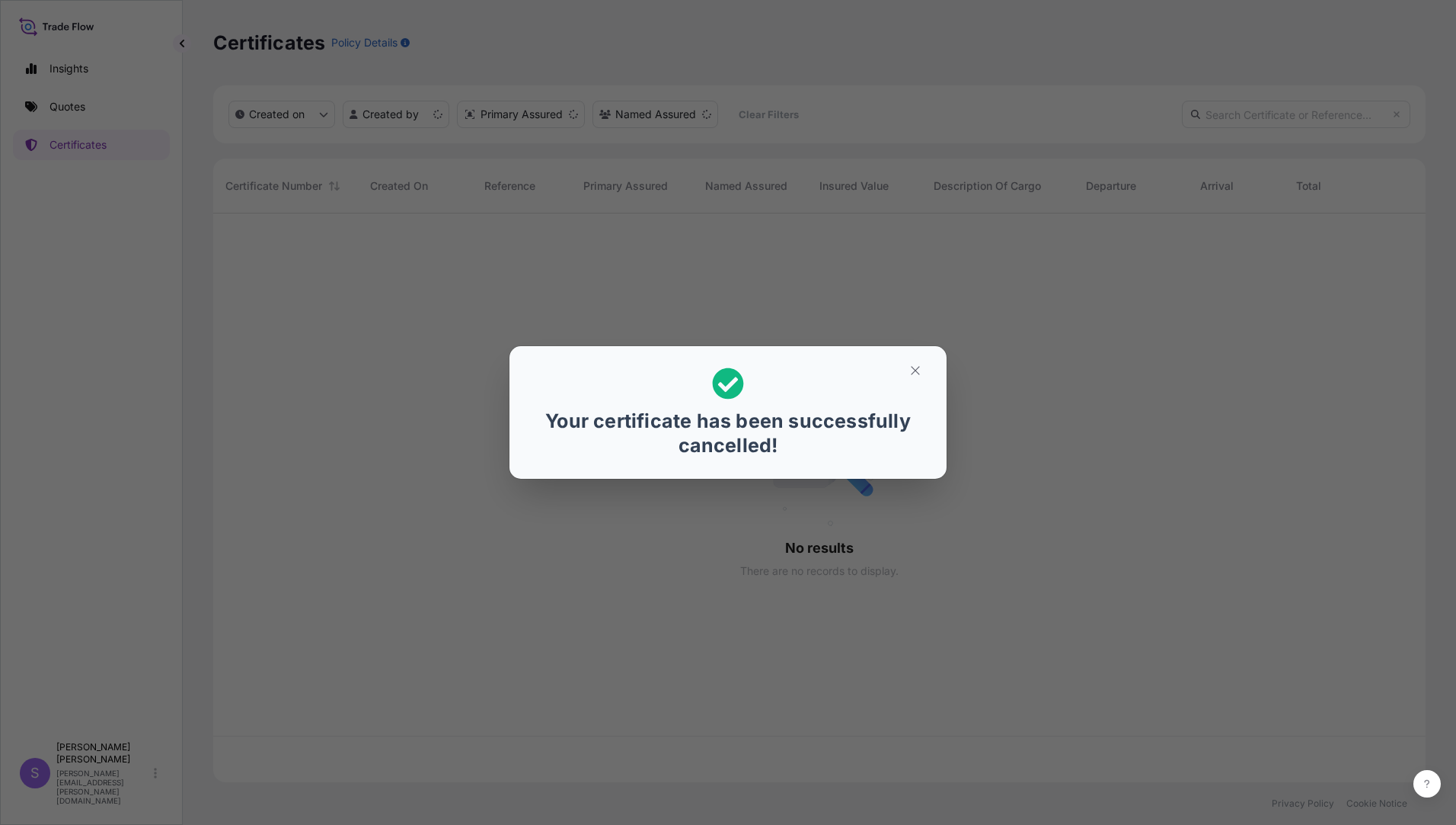
scroll to position [566, 1201]
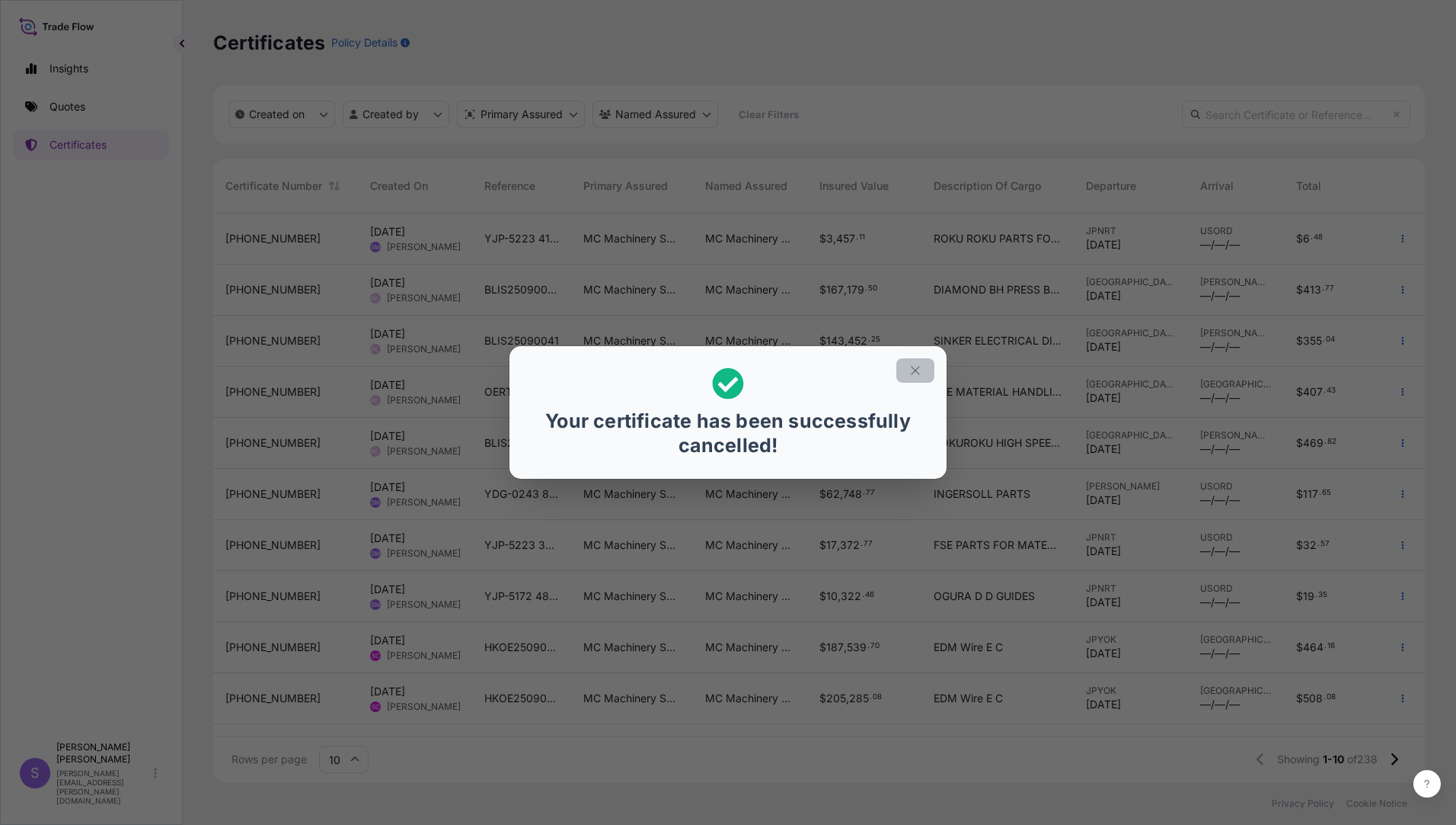
click at [918, 374] on icon "button" at bounding box center [916, 371] width 14 height 14
